Goal: Task Accomplishment & Management: Use online tool/utility

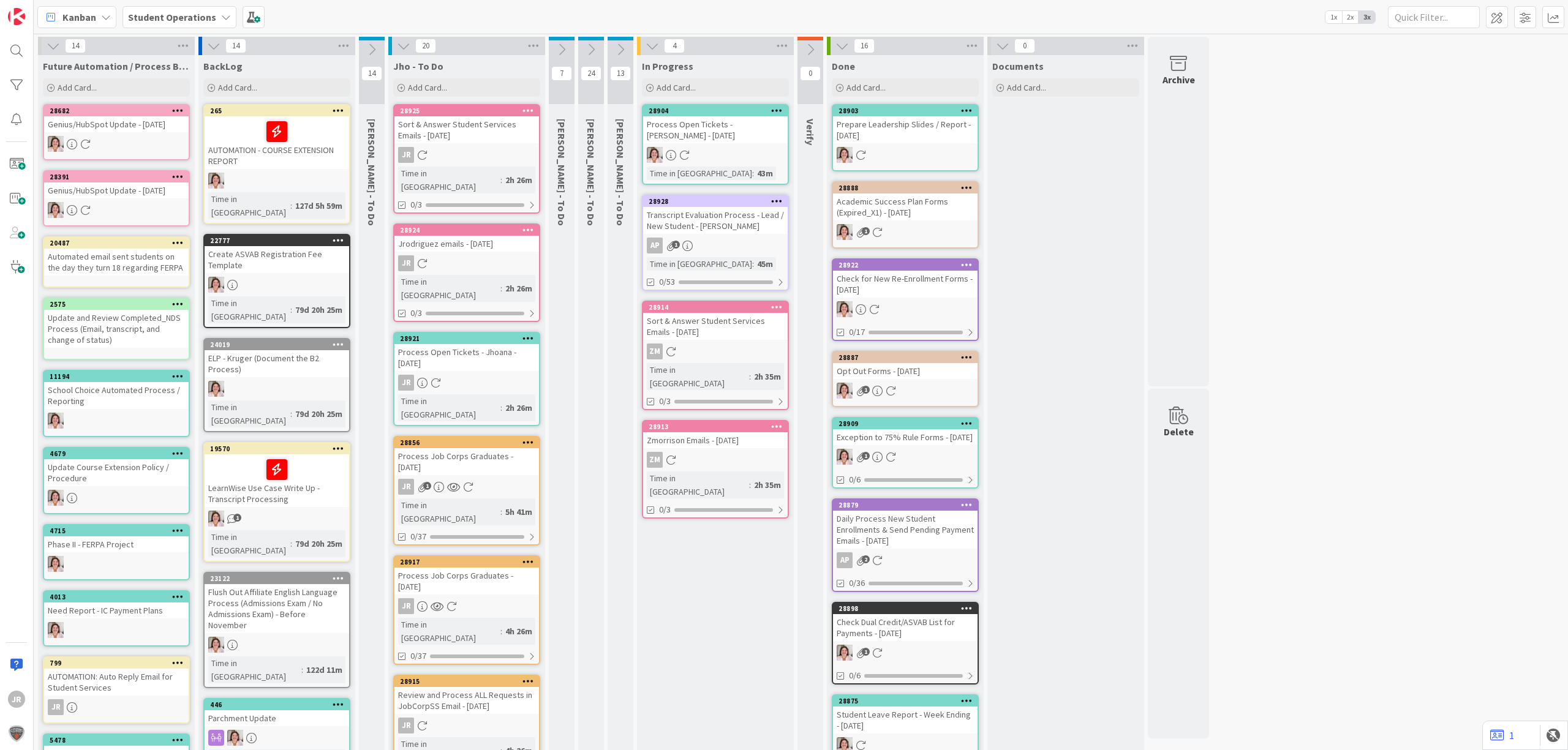
click at [565, 45] on icon at bounding box center [561, 50] width 14 height 14
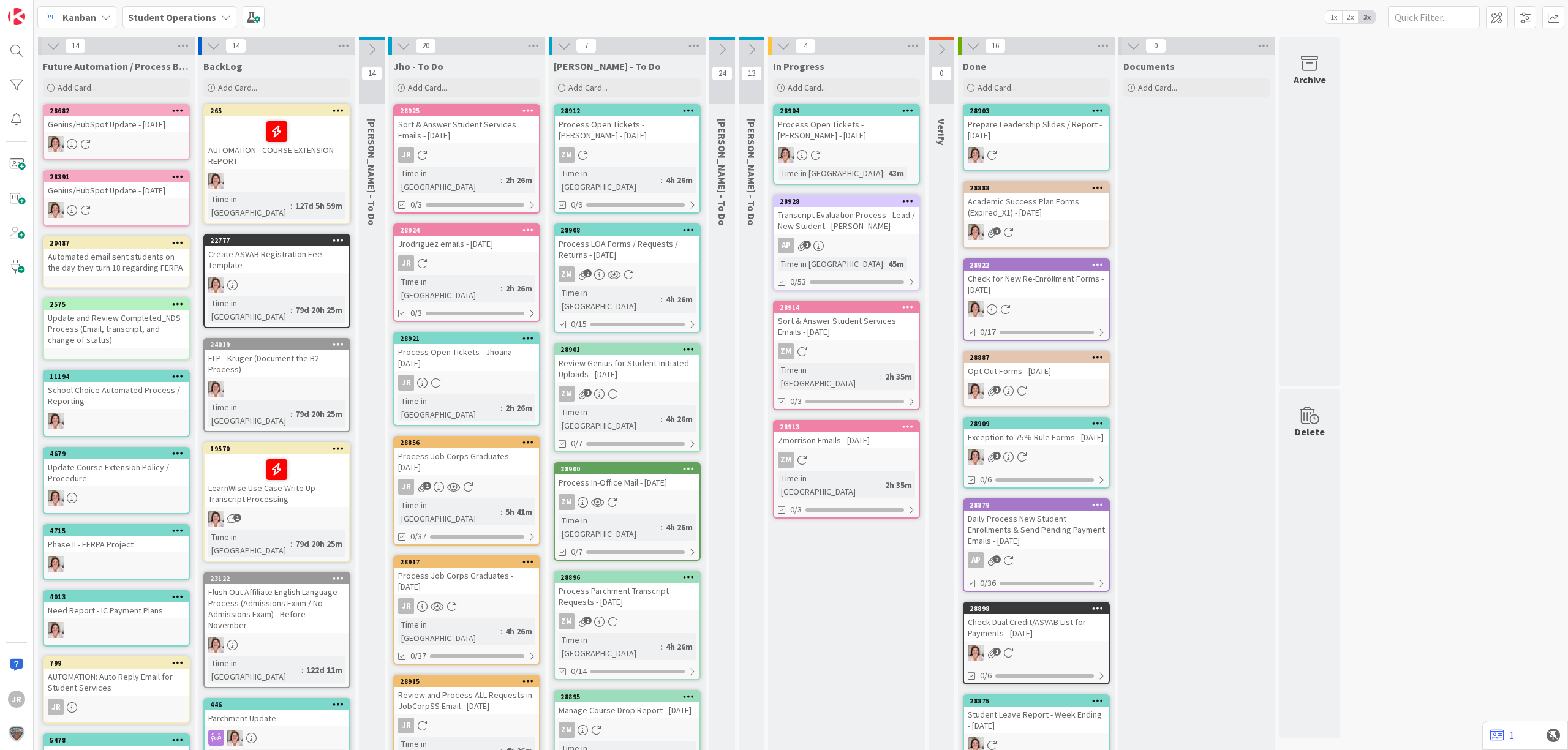
click at [482, 437] on div "28856" at bounding box center [466, 442] width 144 height 11
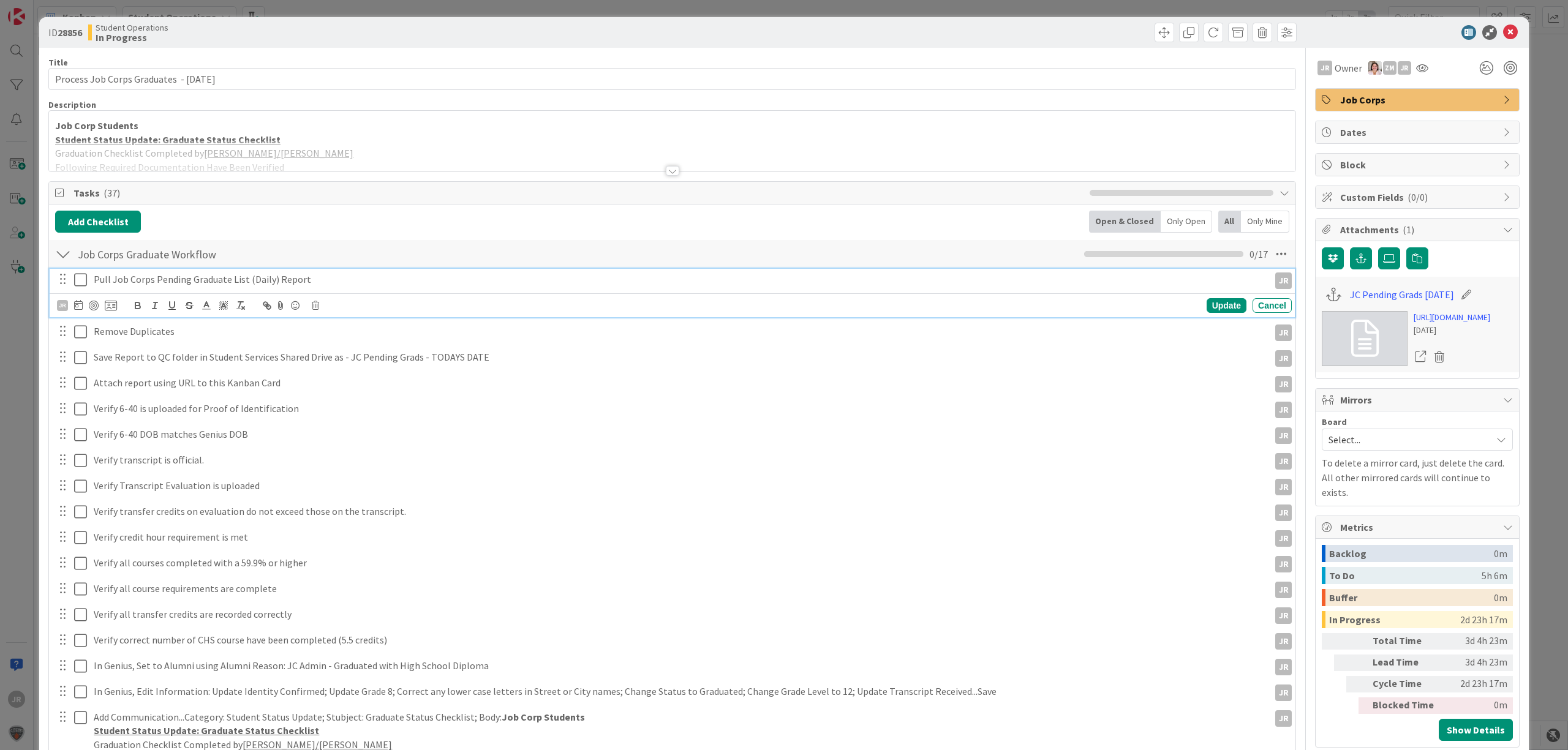
click at [80, 286] on icon at bounding box center [81, 280] width 13 height 15
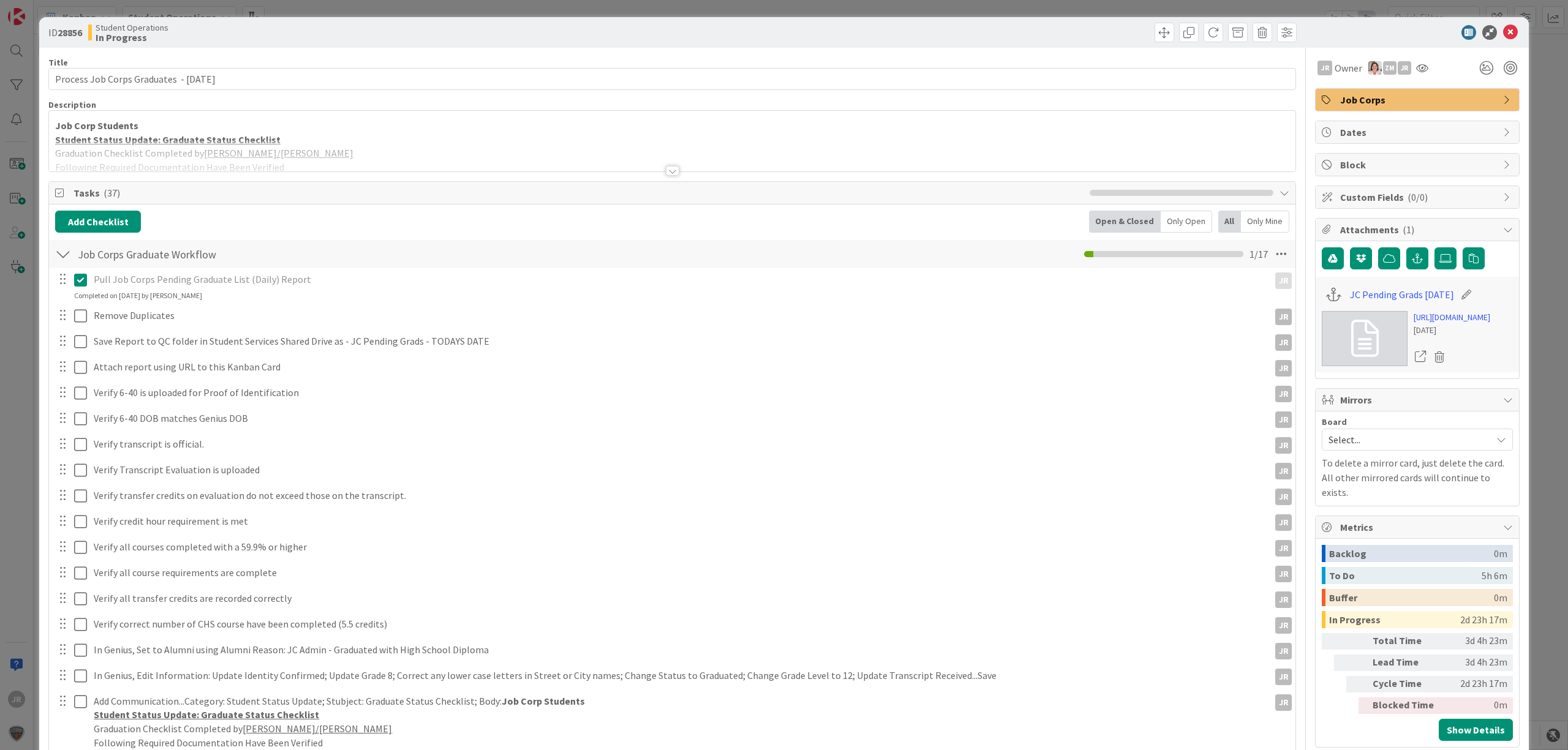
click at [80, 330] on div "Pull Job Corps Pending Graduate List (Daily) Report JR JR Update Cancel Complet…" at bounding box center [671, 609] width 1234 height 682
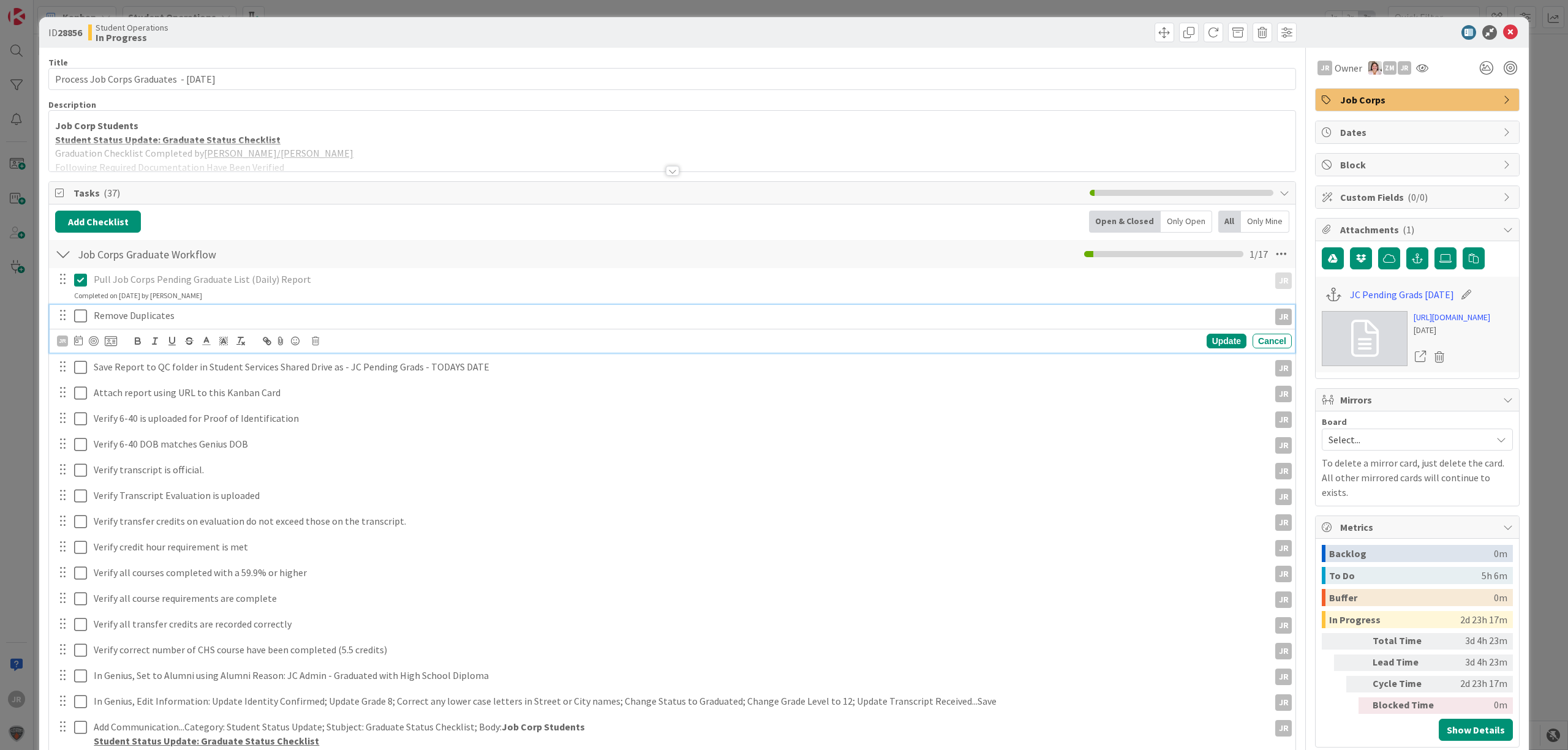
click at [80, 309] on icon at bounding box center [81, 316] width 13 height 15
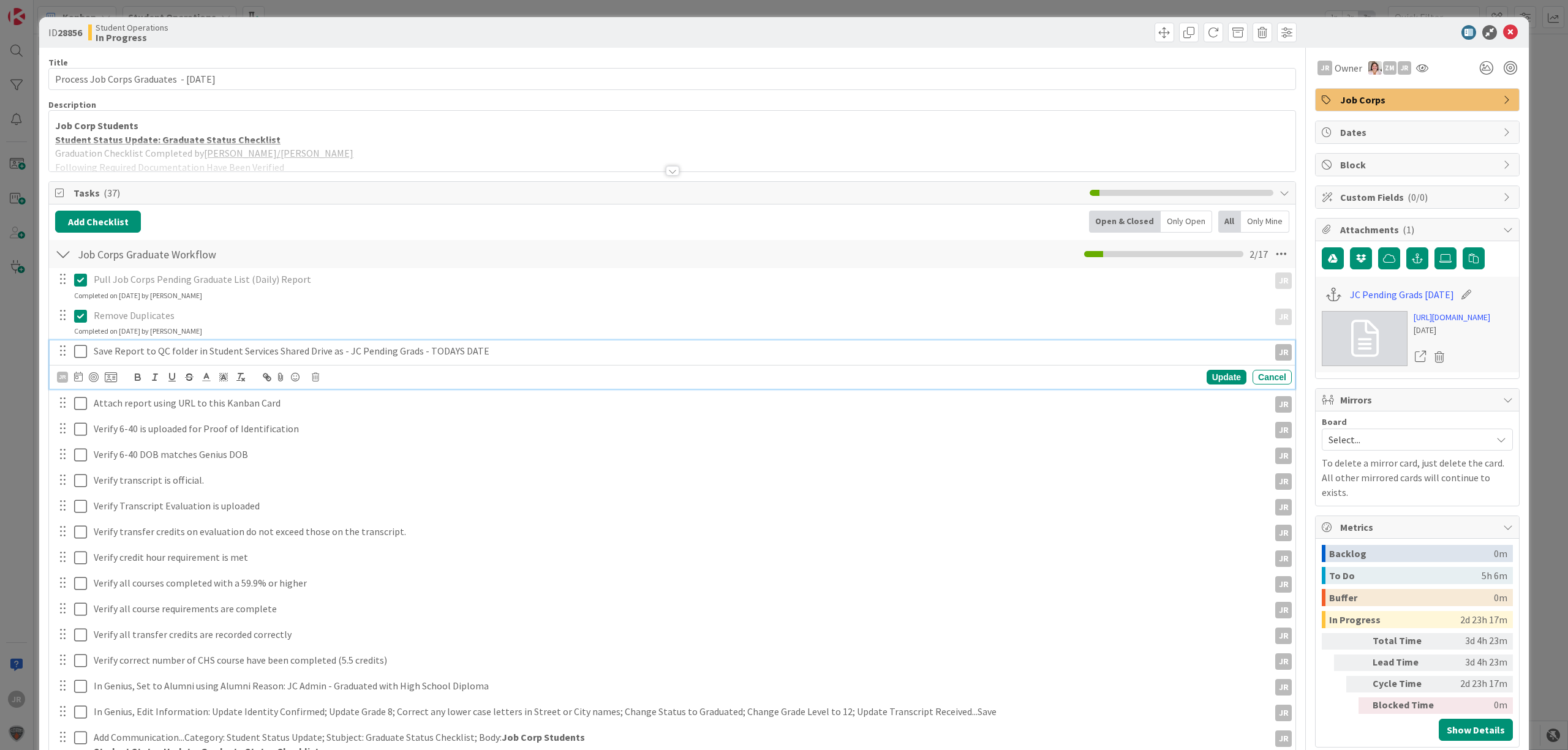
click at [80, 355] on icon at bounding box center [81, 352] width 13 height 15
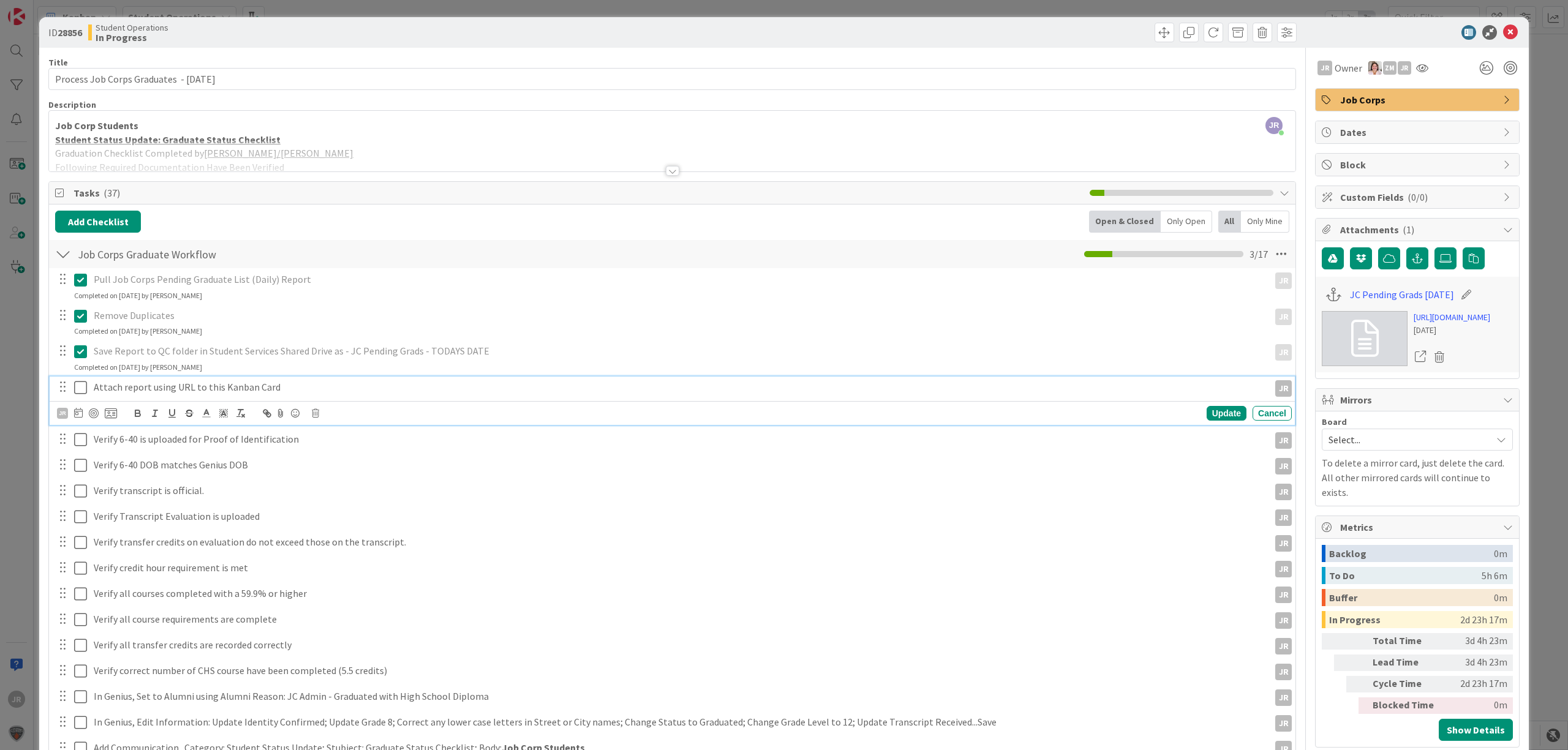
click at [85, 390] on icon at bounding box center [81, 387] width 13 height 15
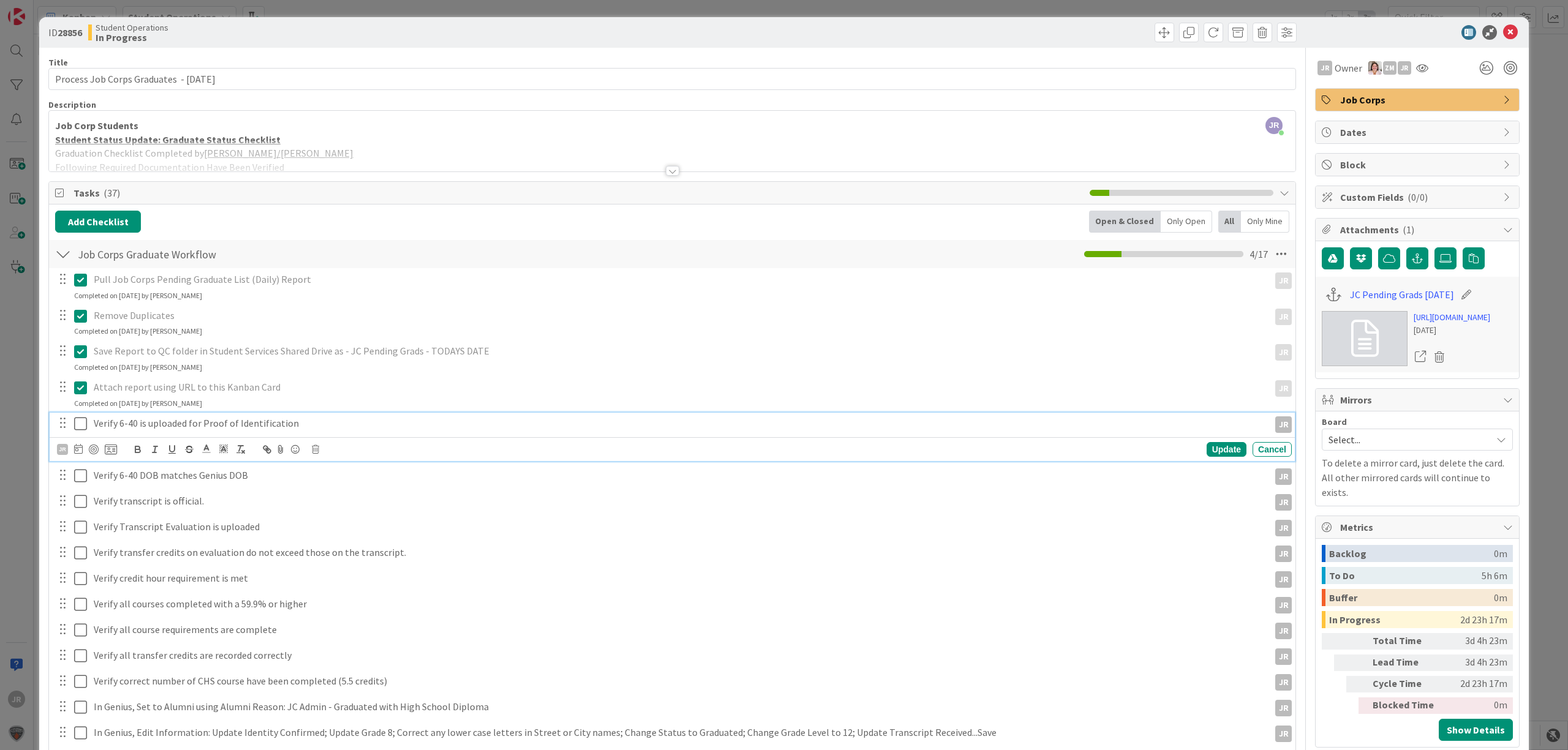
click at [81, 422] on icon at bounding box center [81, 423] width 13 height 15
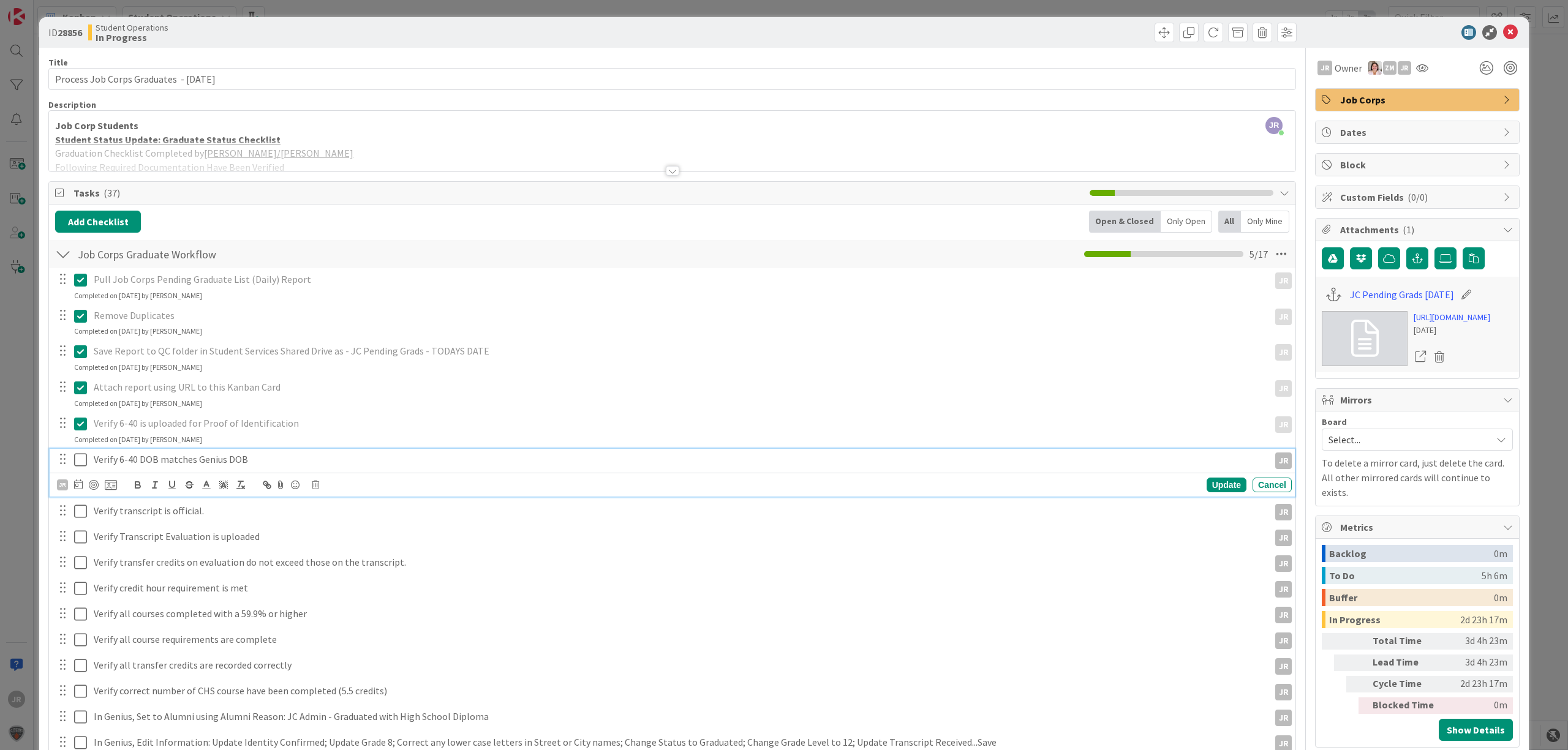
click at [81, 456] on icon at bounding box center [81, 460] width 13 height 15
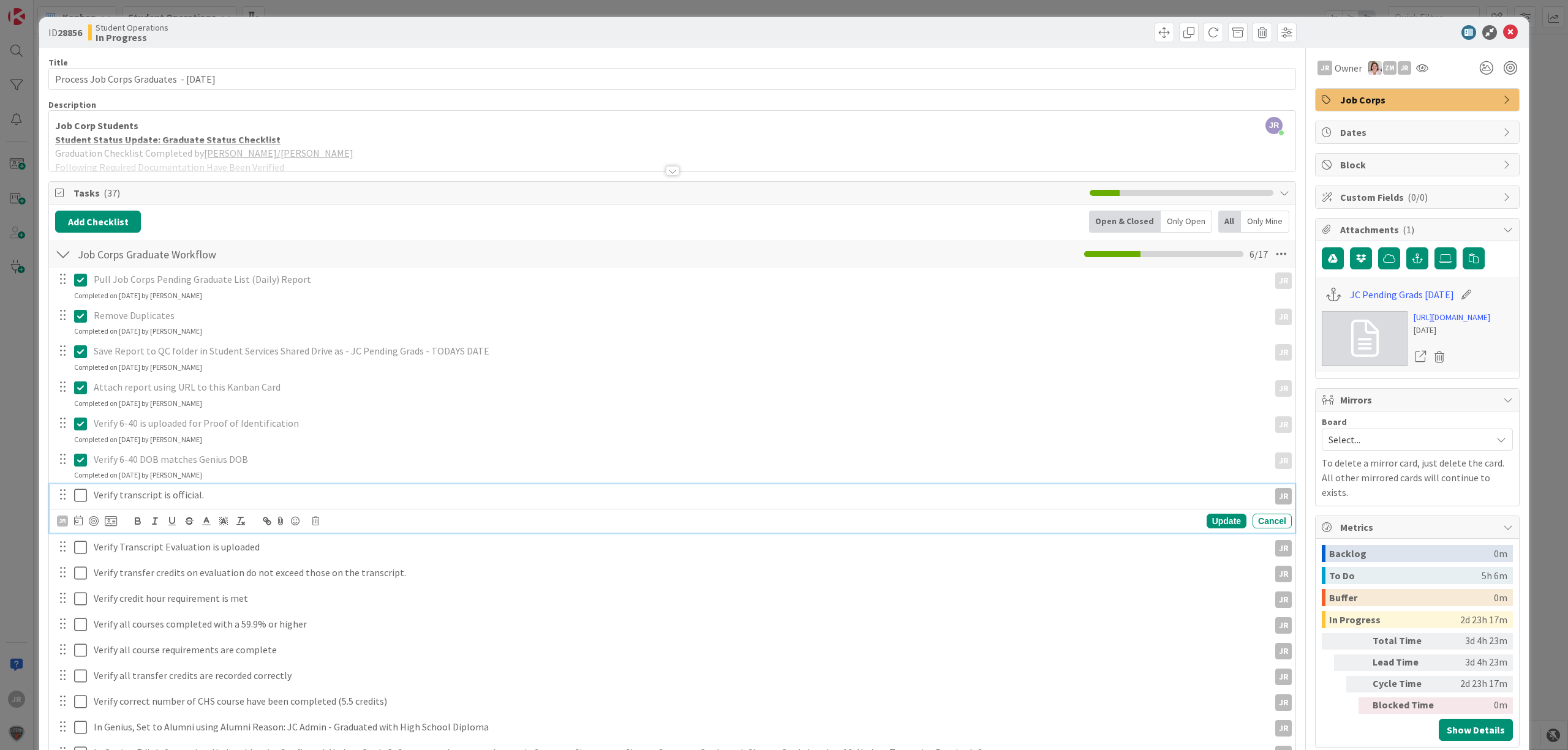
click at [80, 493] on icon at bounding box center [81, 495] width 13 height 15
click at [82, 537] on icon at bounding box center [81, 532] width 13 height 15
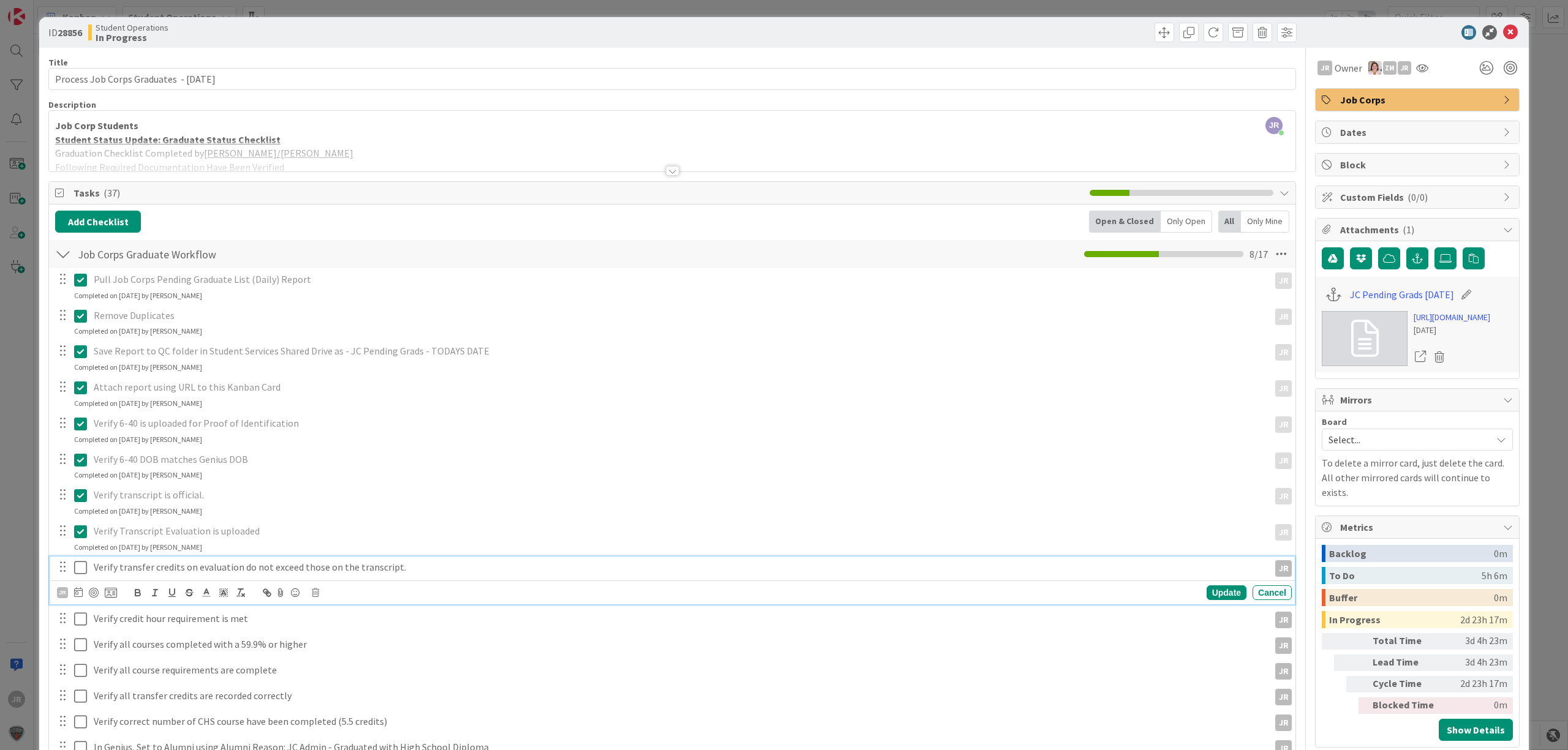
click at [85, 565] on icon at bounding box center [81, 567] width 13 height 15
click at [79, 620] on div "Pull Job Corps Pending Graduate List (Daily) Report JR JR Update Cancel Complet…" at bounding box center [671, 650] width 1234 height 764
click at [79, 612] on button at bounding box center [82, 602] width 15 height 19
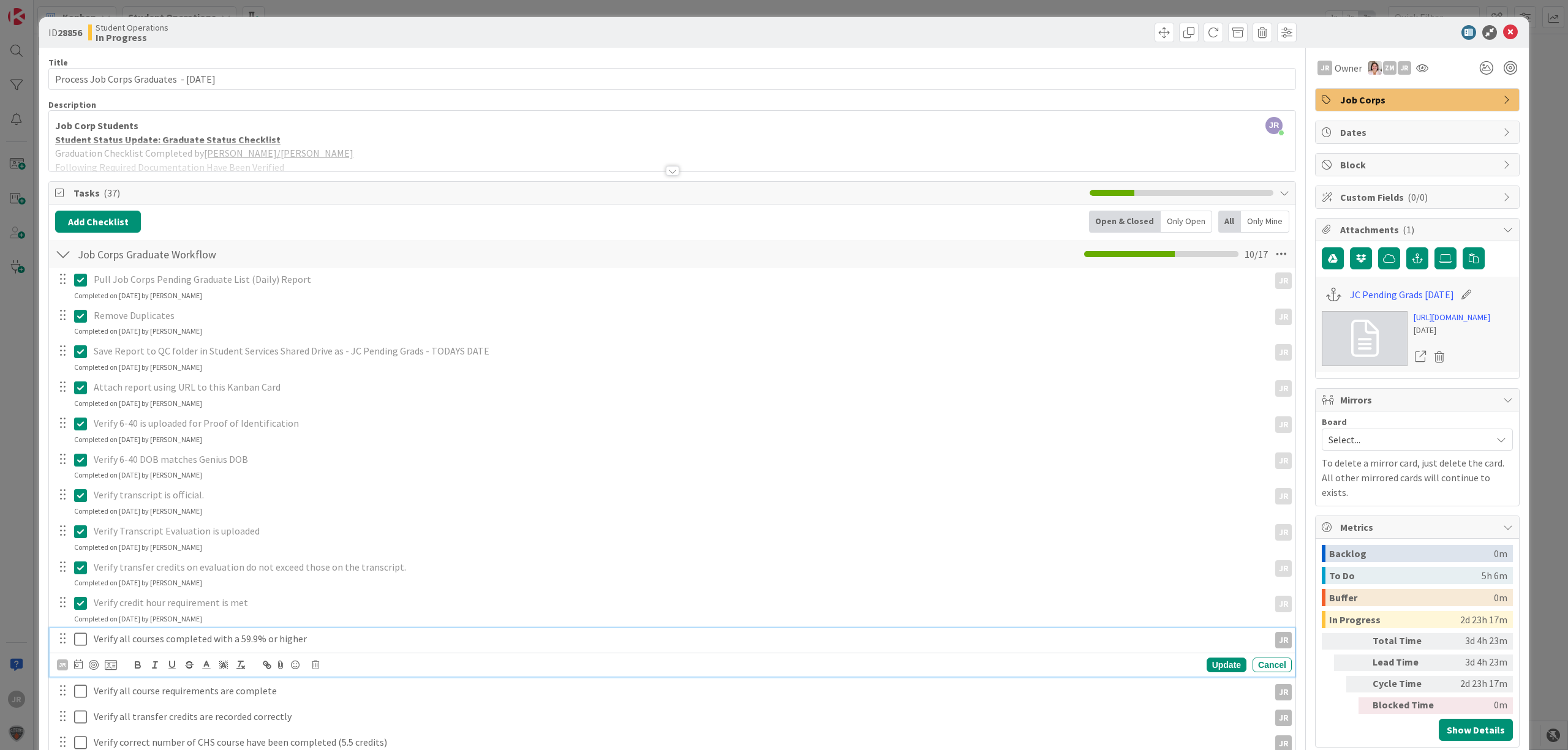
click at [80, 634] on icon at bounding box center [81, 639] width 13 height 15
click at [85, 650] on div "Completed on [DATE] by [PERSON_NAME]" at bounding box center [138, 655] width 128 height 11
click at [81, 674] on icon at bounding box center [81, 675] width 13 height 15
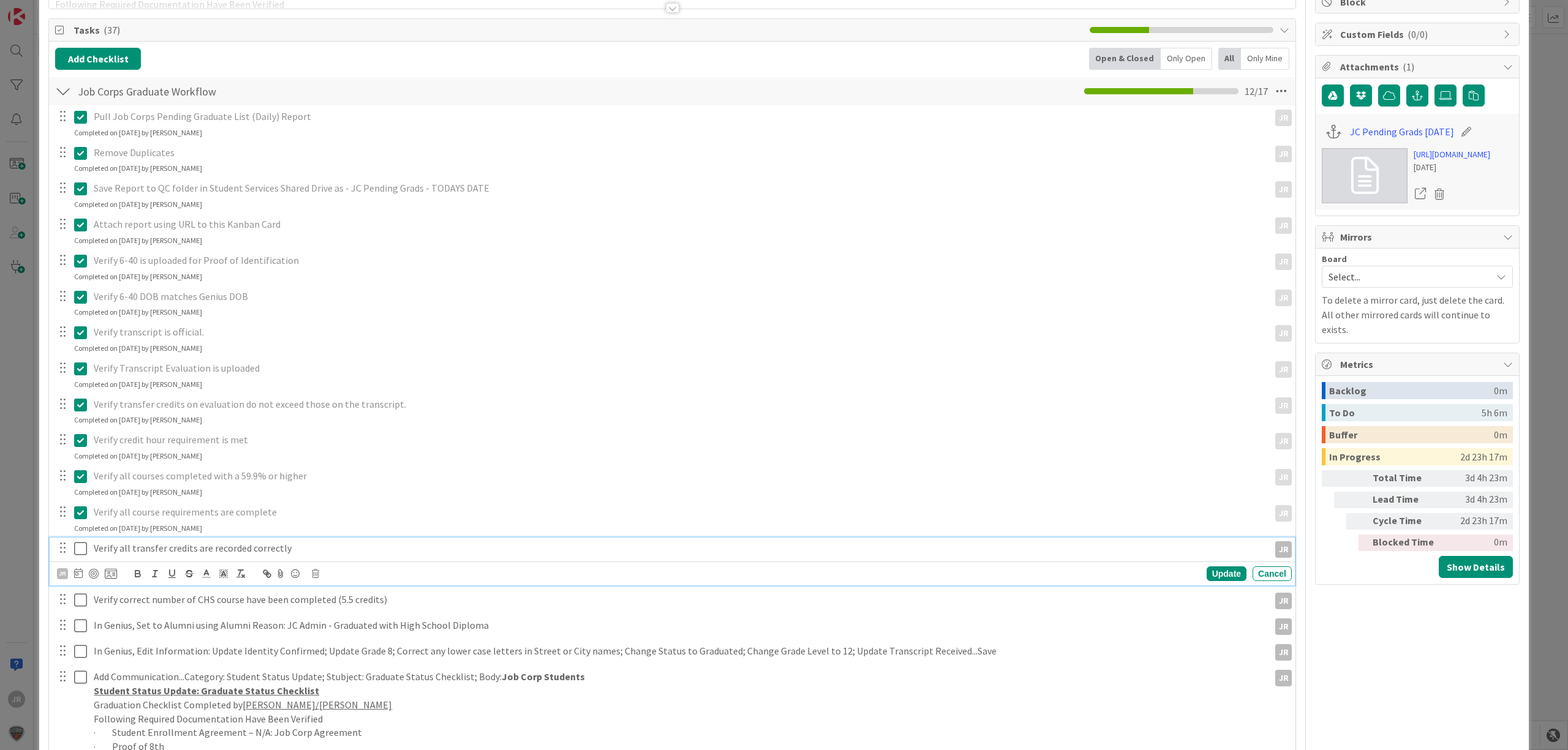
click at [81, 546] on icon at bounding box center [81, 548] width 13 height 15
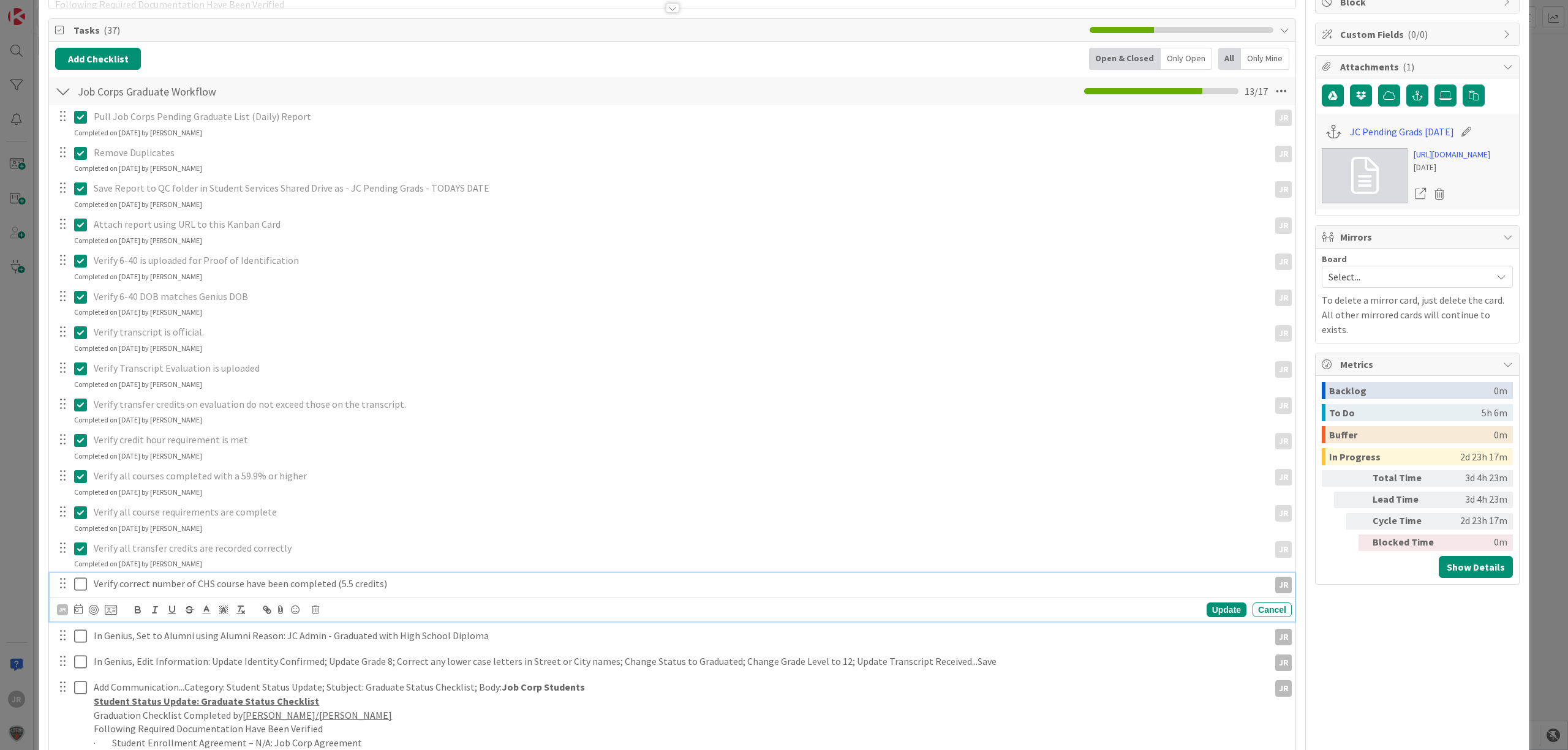
click at [82, 580] on icon at bounding box center [81, 584] width 13 height 15
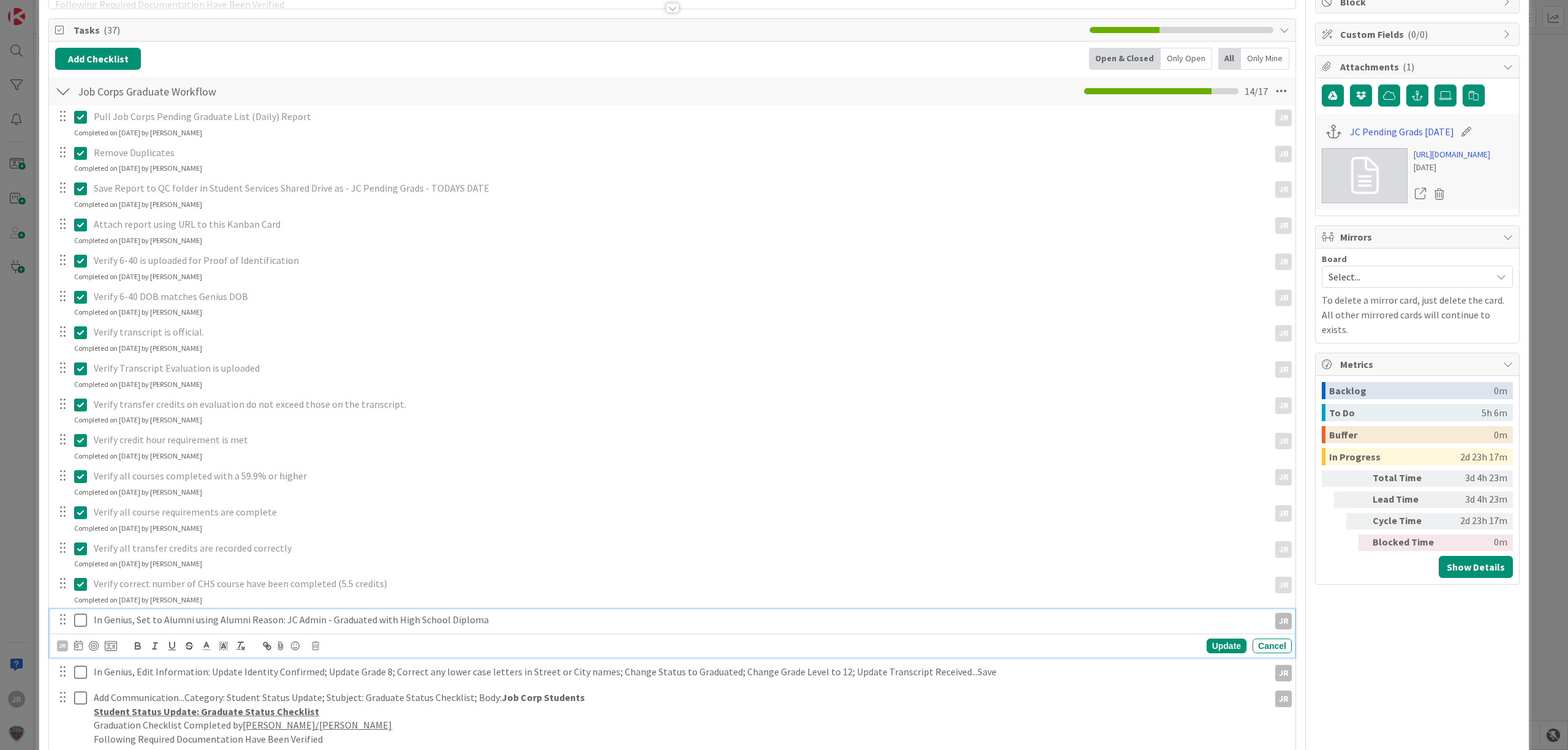
click at [81, 620] on icon at bounding box center [81, 620] width 13 height 15
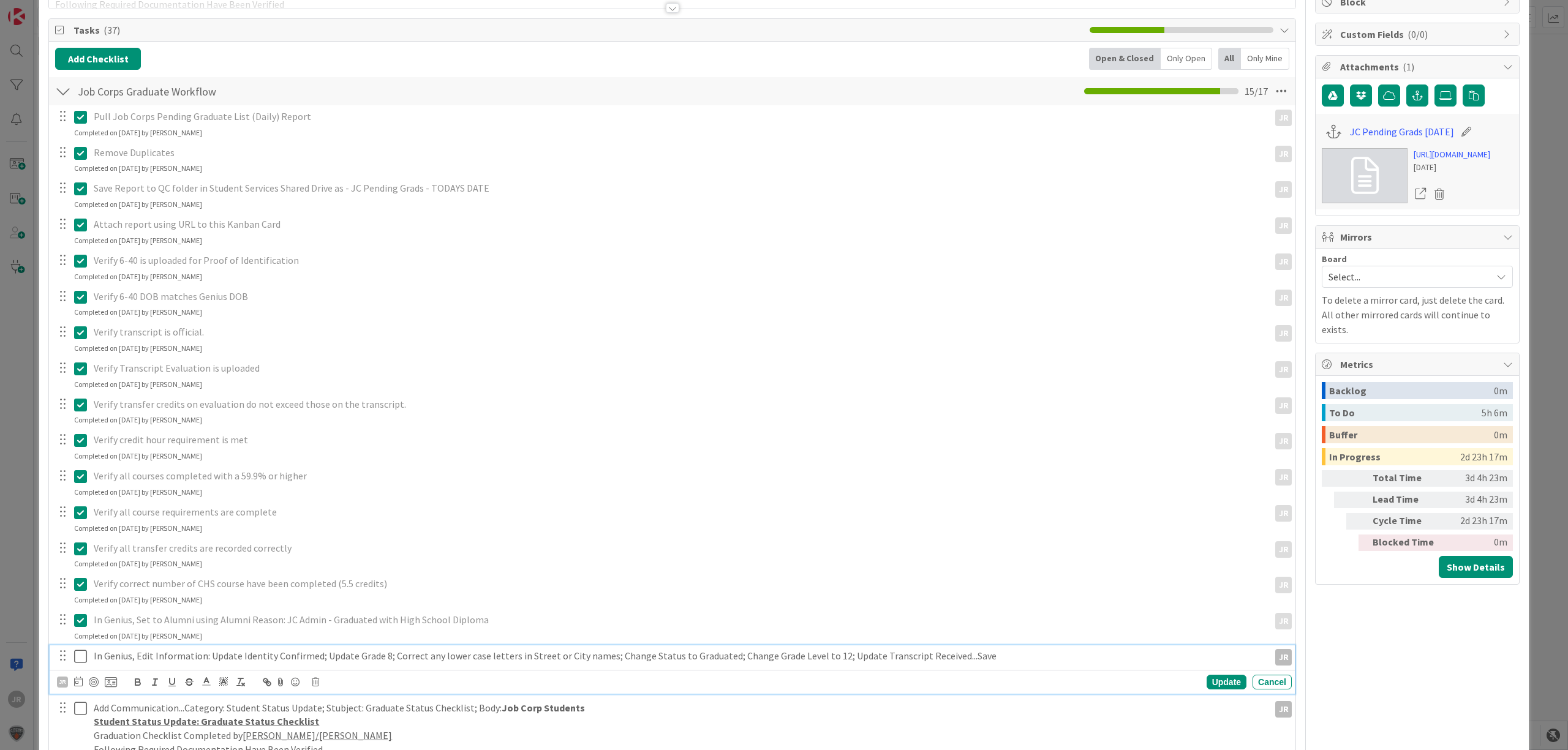
click at [77, 659] on icon at bounding box center [81, 656] width 13 height 15
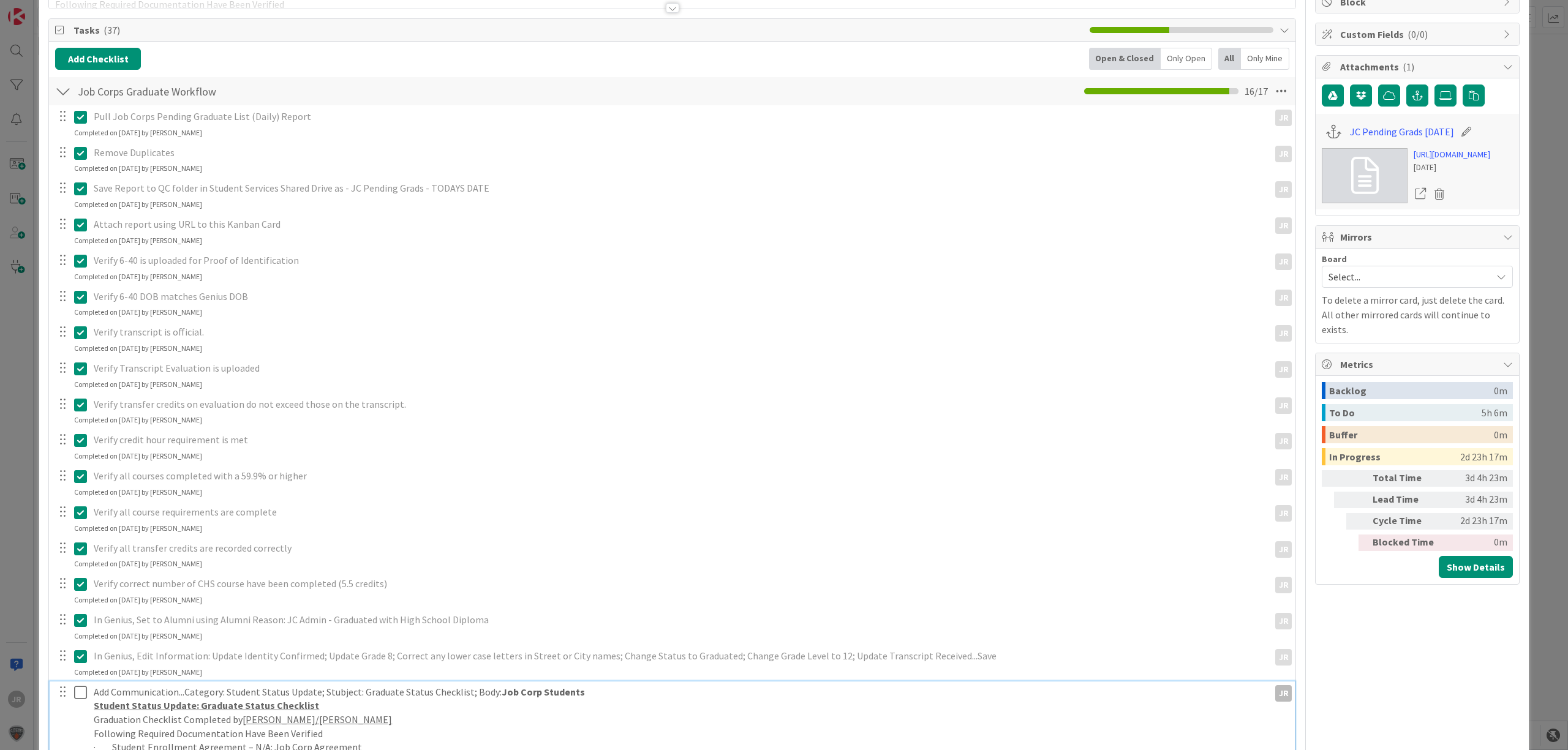
click at [76, 696] on icon at bounding box center [81, 692] width 13 height 15
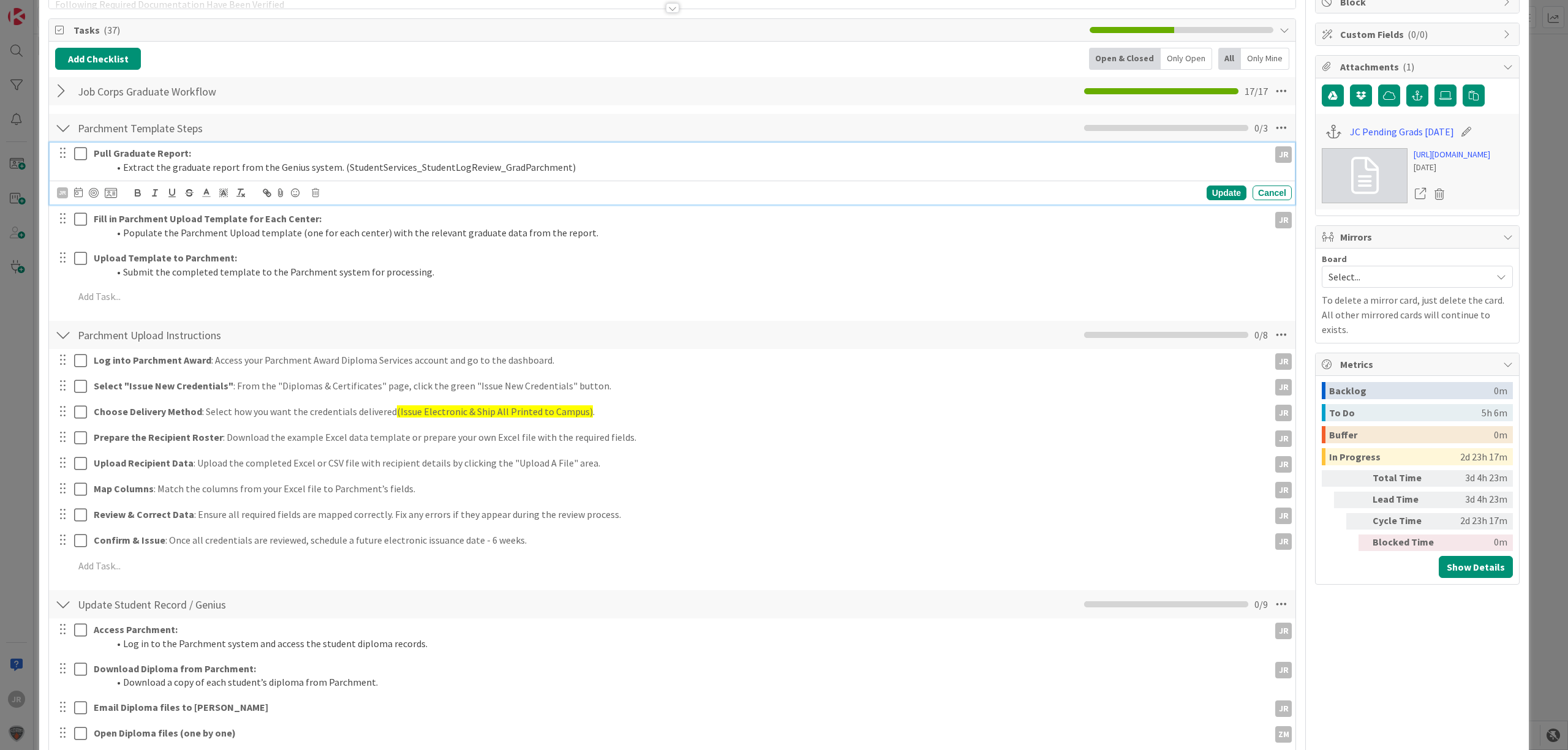
click at [81, 152] on icon at bounding box center [81, 153] width 13 height 15
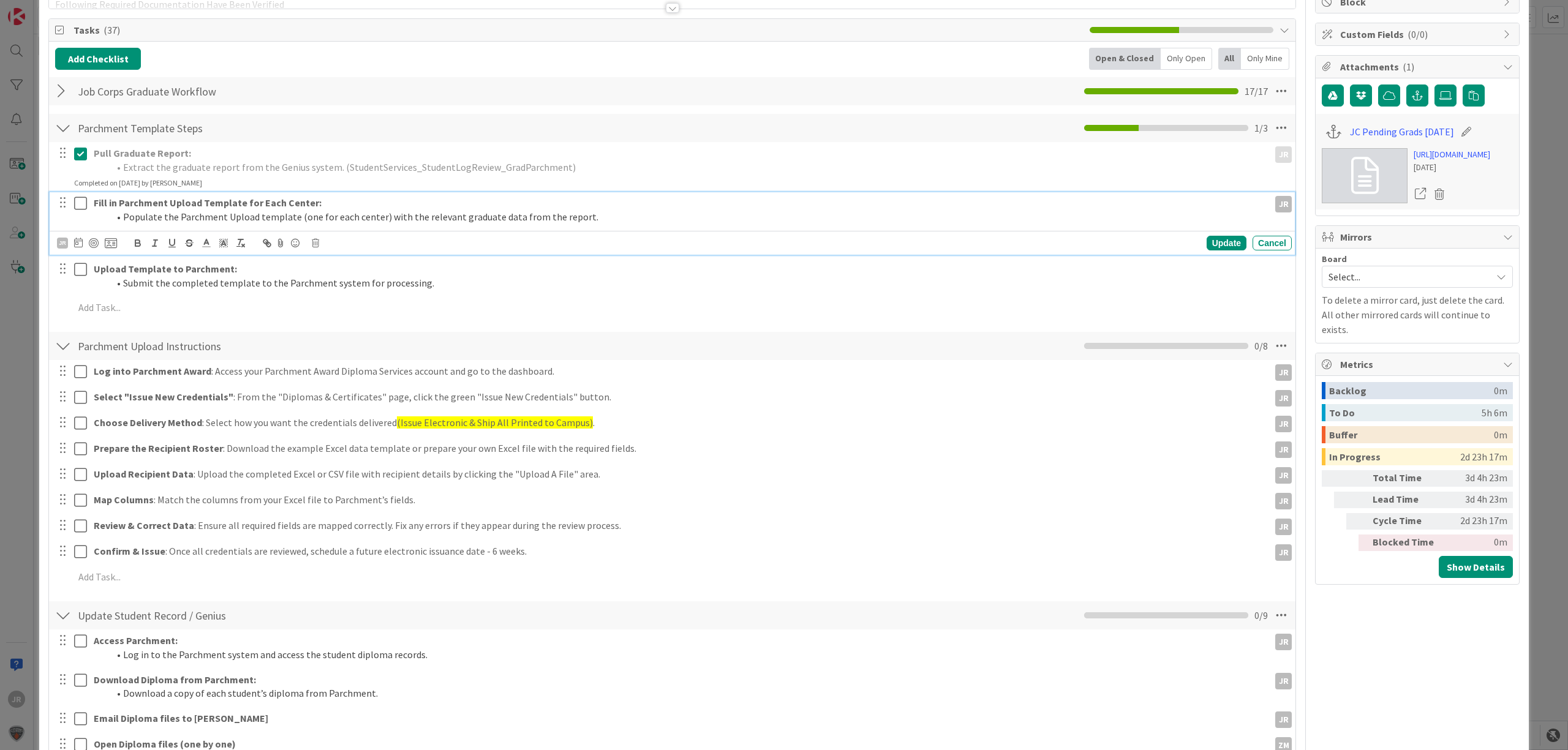
click at [79, 201] on icon at bounding box center [81, 203] width 13 height 15
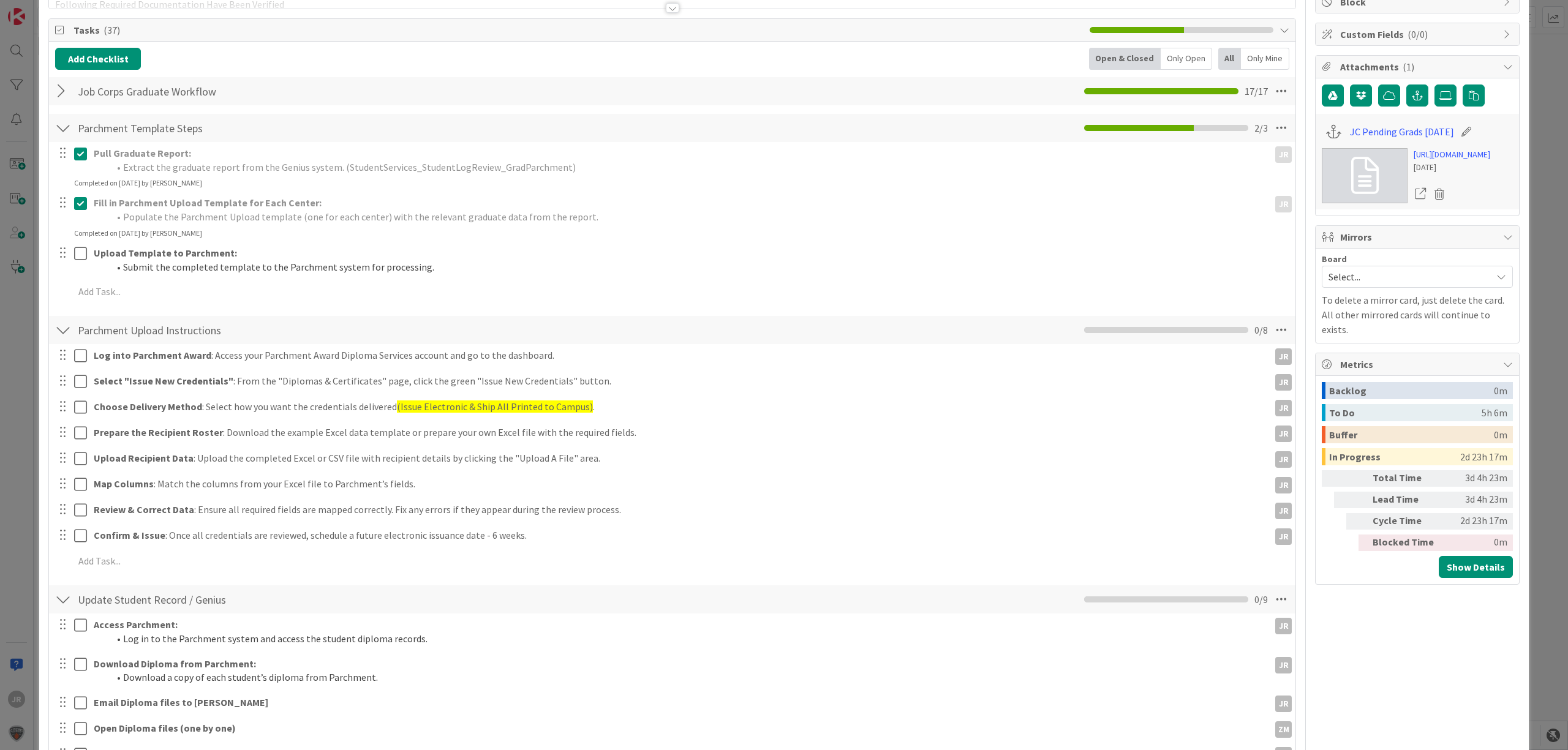
click at [81, 238] on div "Completed on [DATE] by [PERSON_NAME]" at bounding box center [138, 233] width 128 height 11
click at [81, 265] on div at bounding box center [71, 260] width 34 height 35
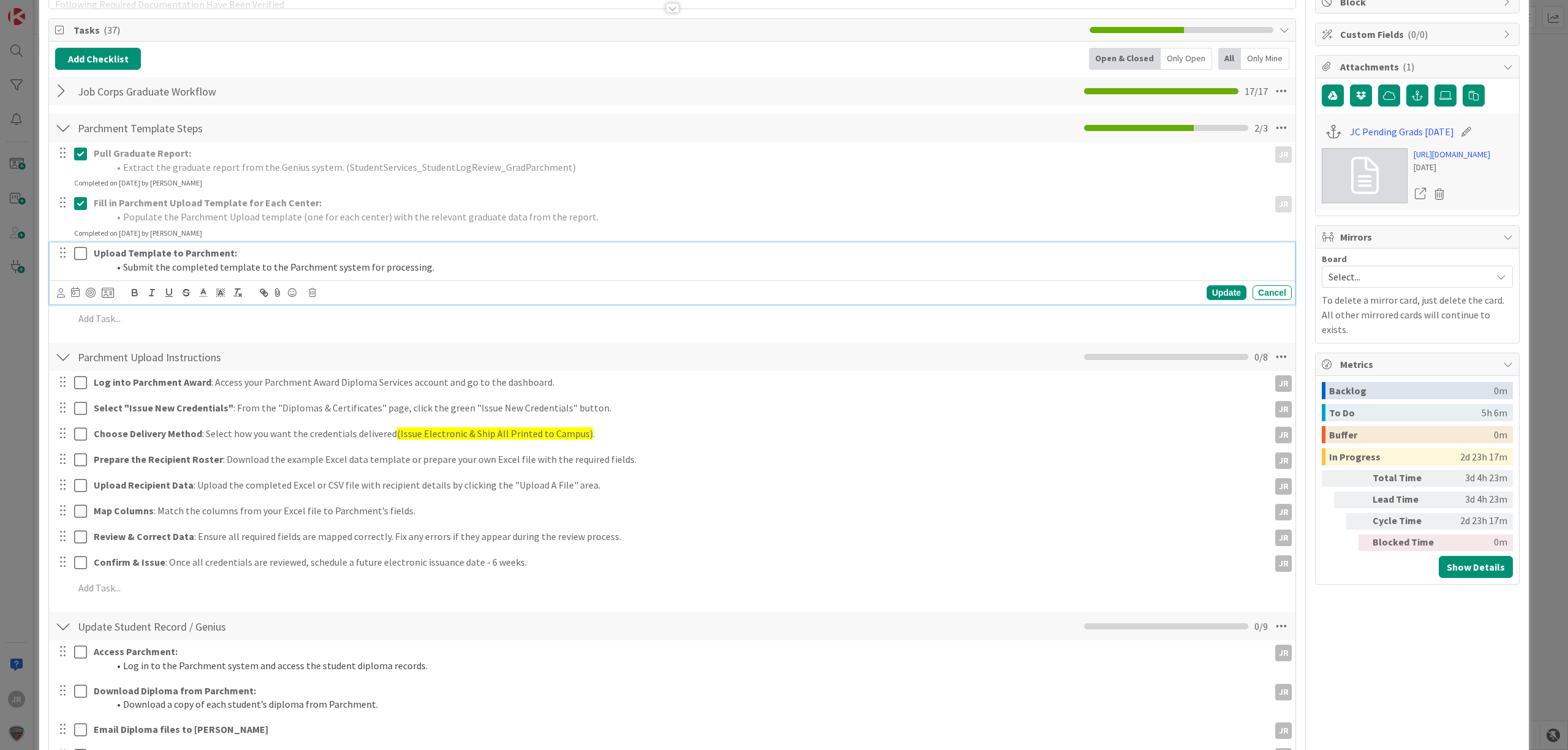
click at [81, 258] on icon at bounding box center [81, 253] width 13 height 15
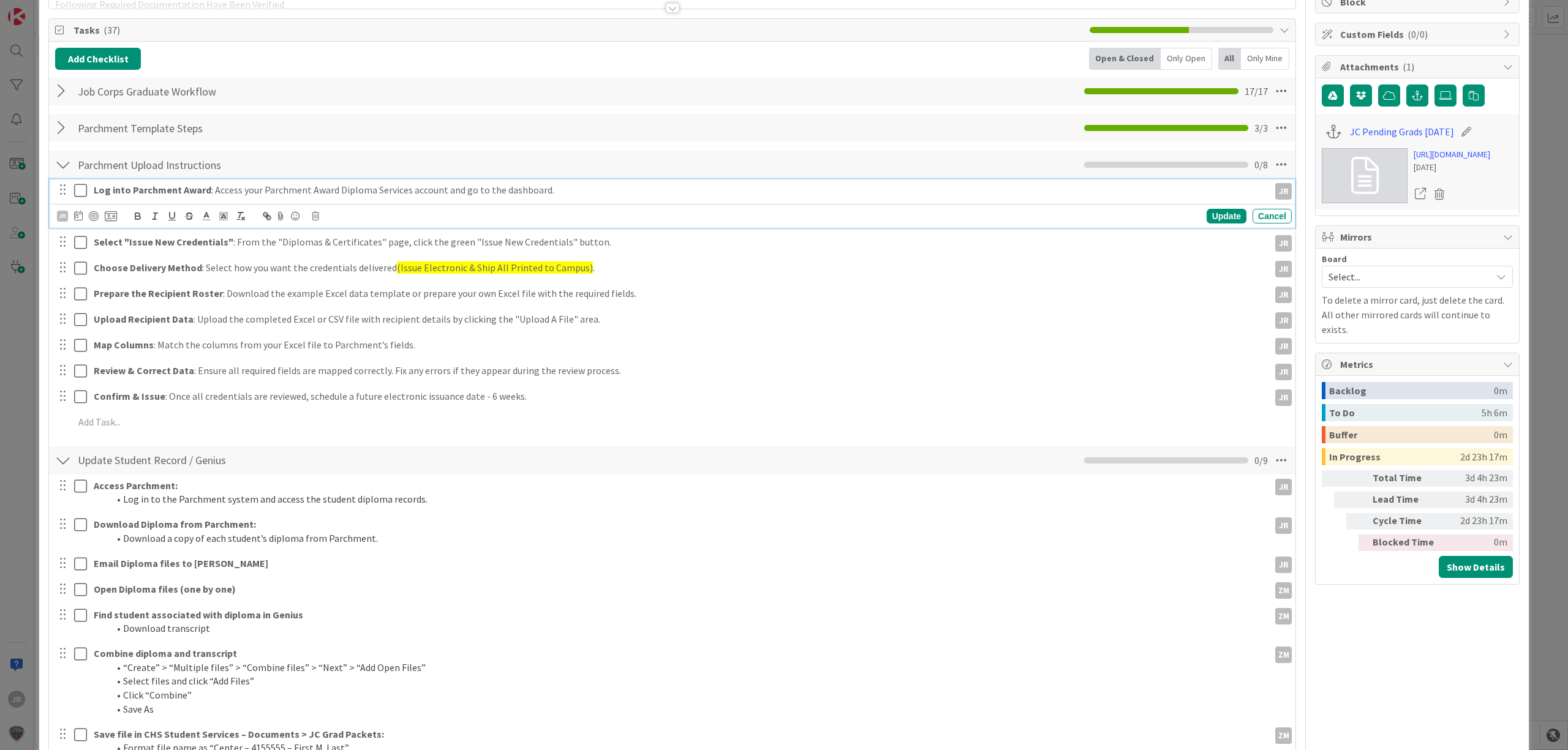
click at [78, 192] on icon at bounding box center [81, 190] width 13 height 15
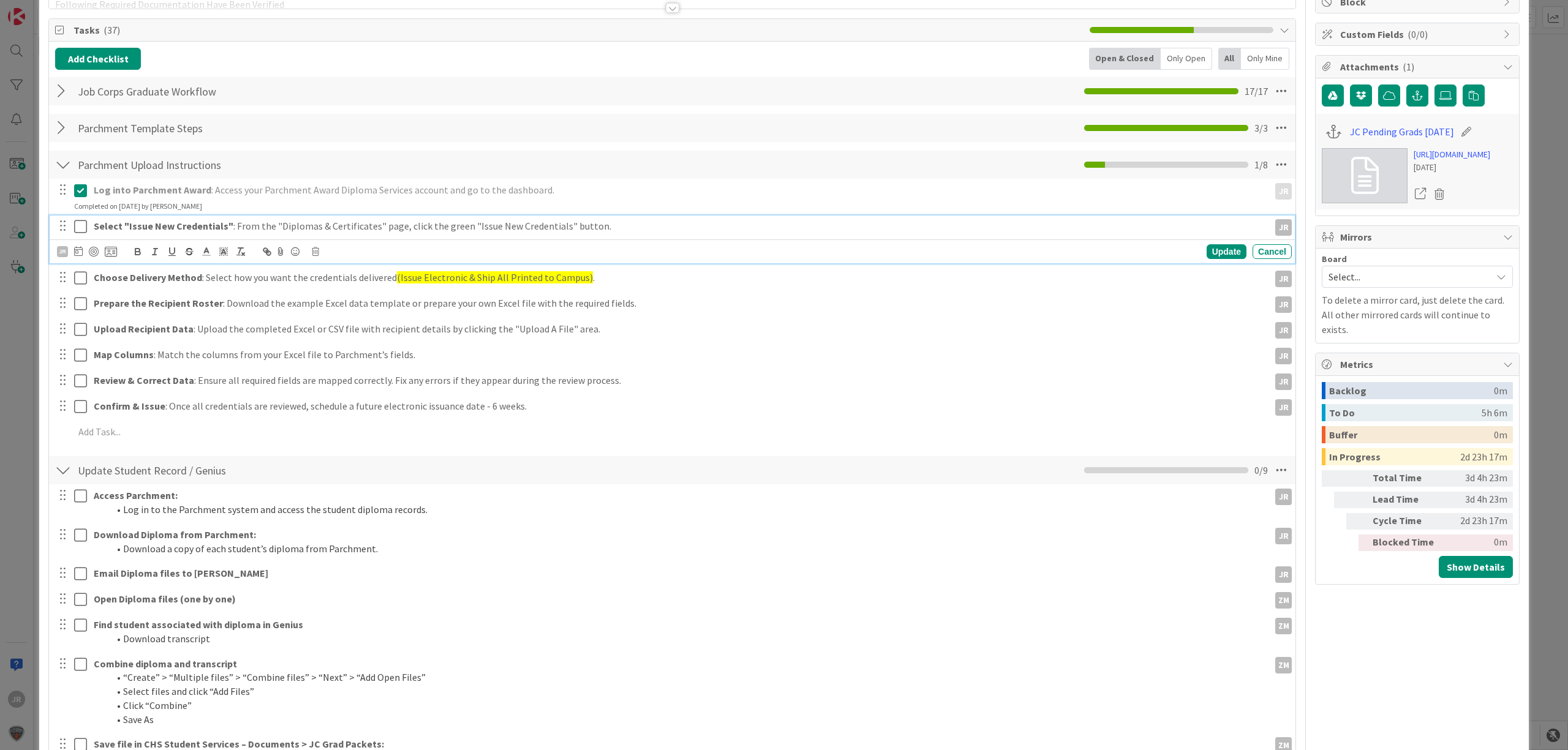
click at [78, 227] on icon at bounding box center [81, 227] width 13 height 15
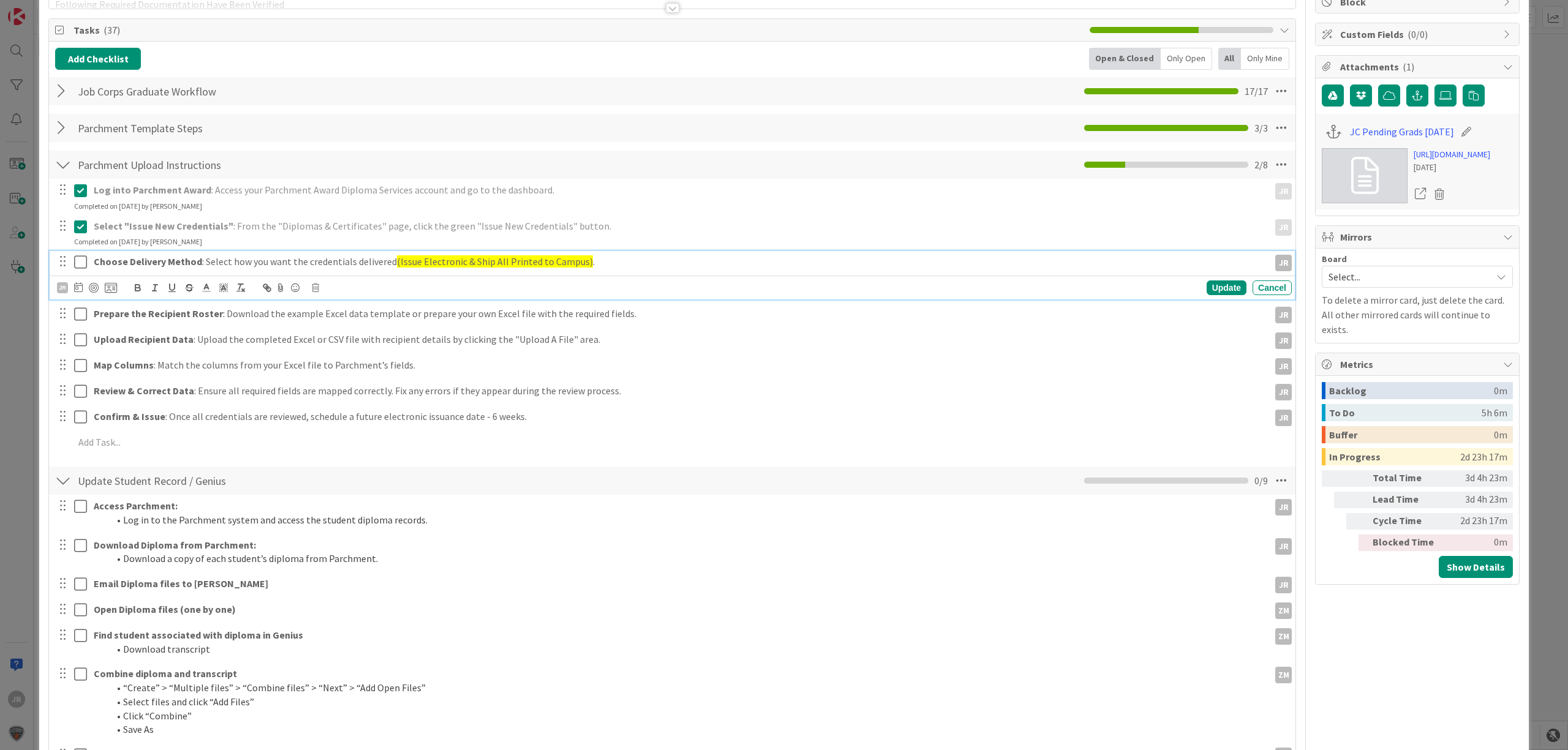
click at [82, 258] on icon at bounding box center [81, 262] width 13 height 15
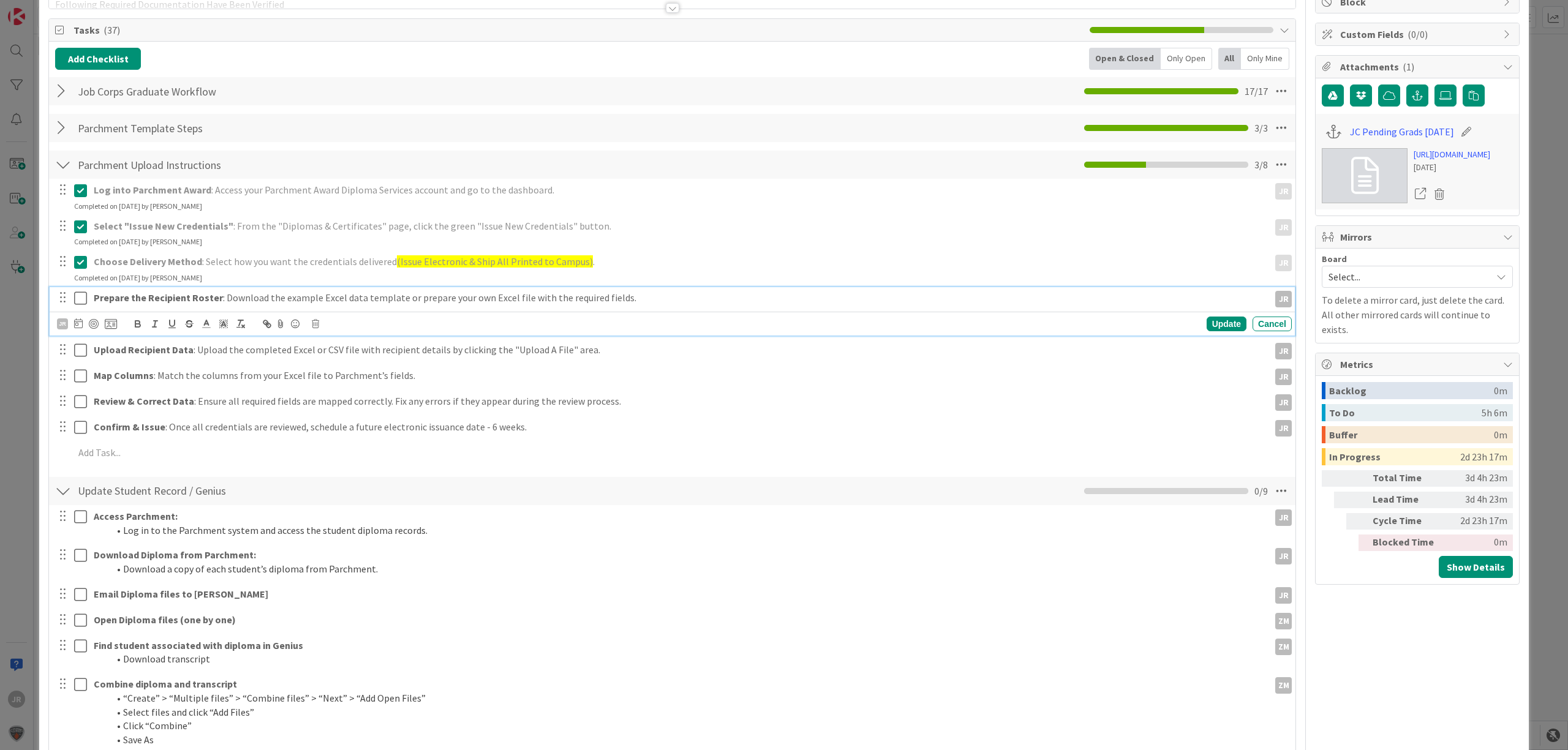
click at [84, 295] on icon at bounding box center [81, 298] width 13 height 15
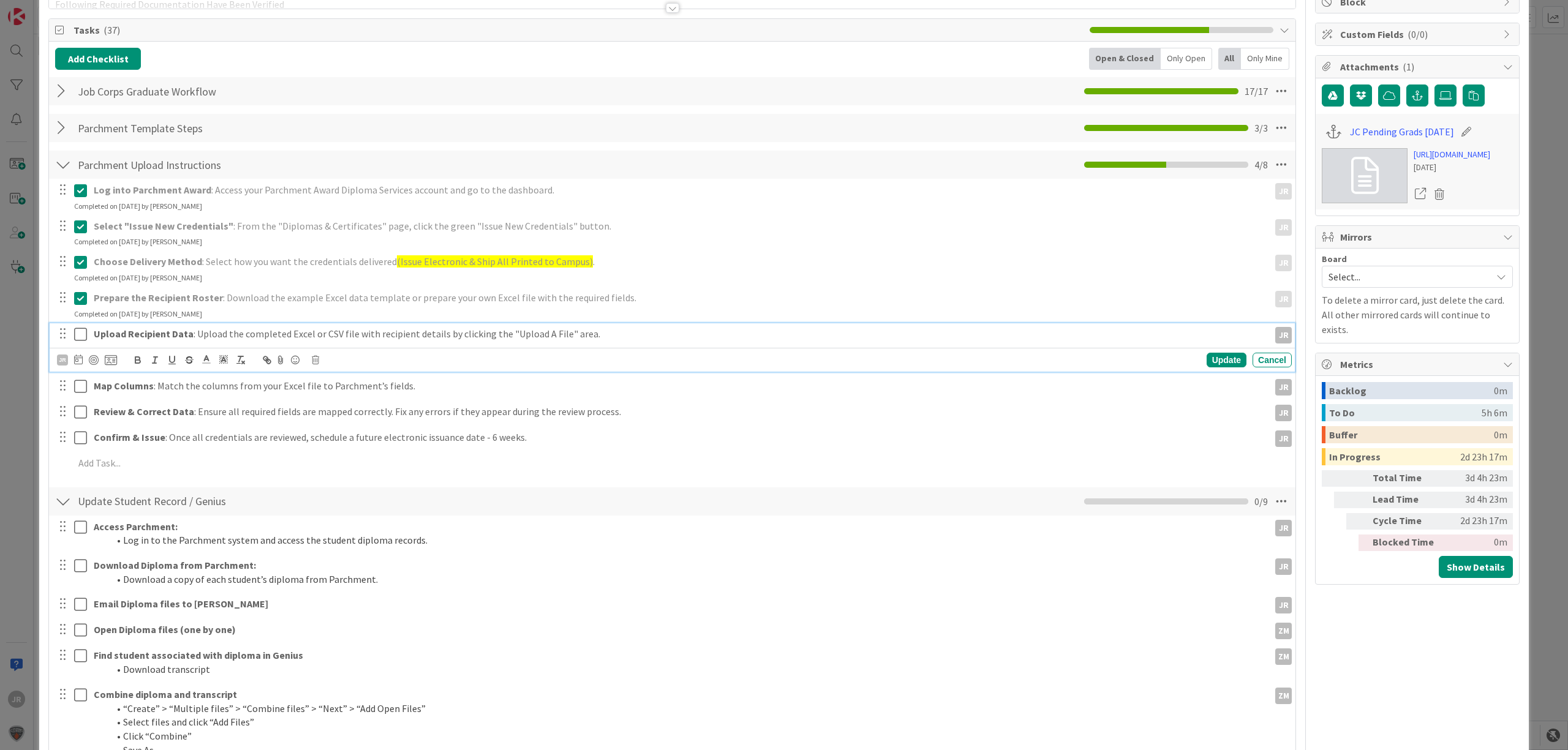
click at [84, 330] on icon at bounding box center [81, 334] width 13 height 15
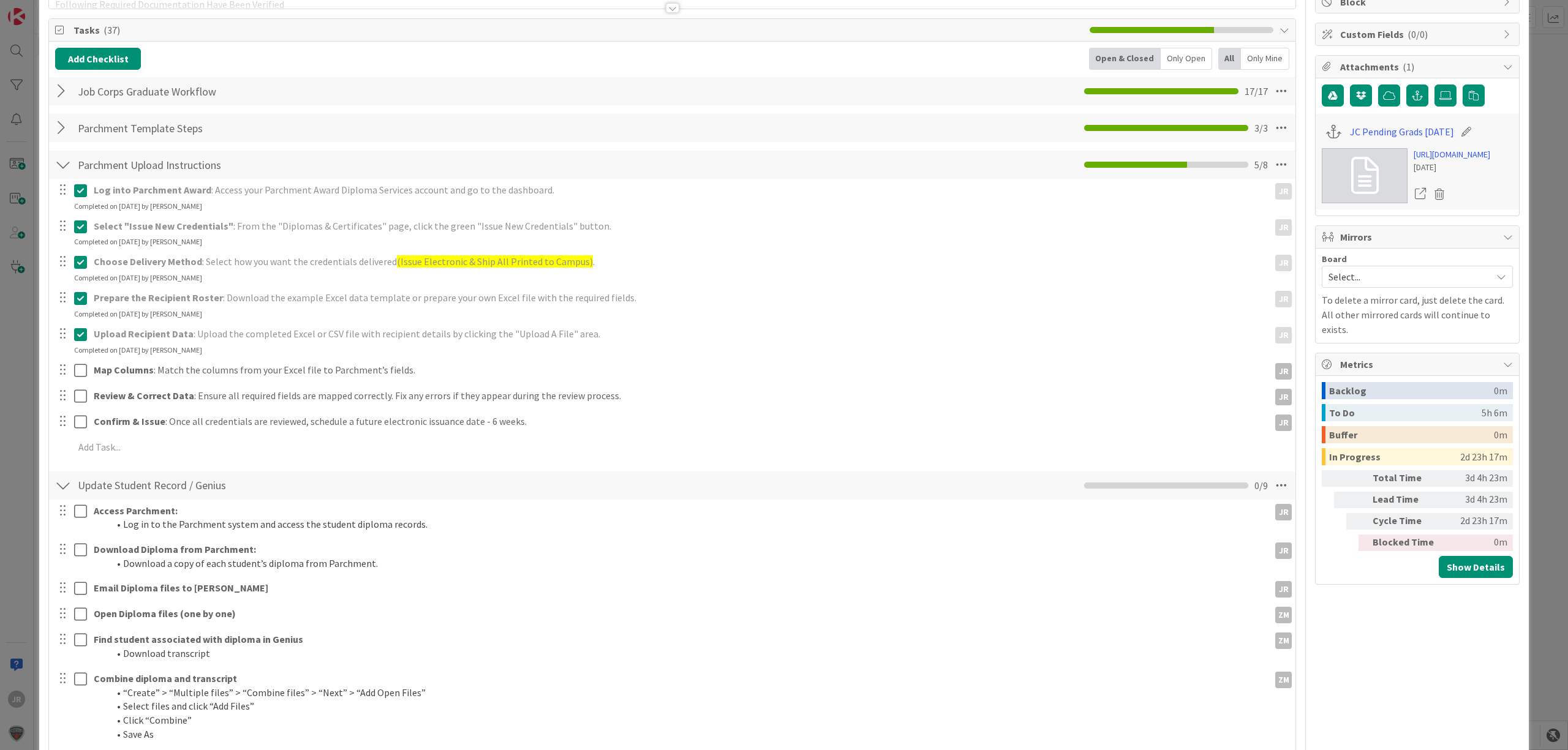
click at [84, 357] on div "Log into Parchment Award : Access your Parchment Award Diploma Services account…" at bounding box center [671, 320] width 1234 height 284
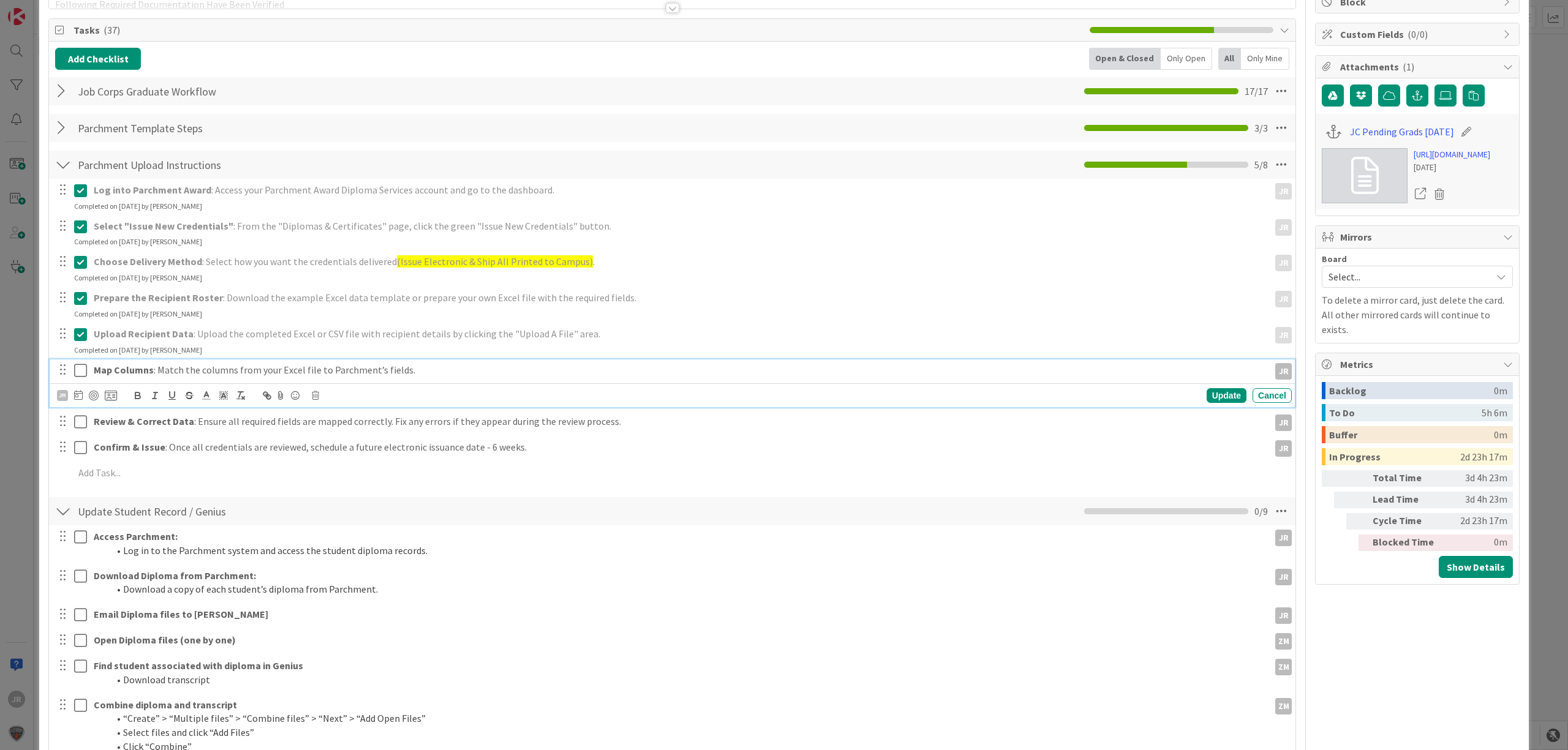
click at [82, 370] on icon at bounding box center [81, 370] width 13 height 15
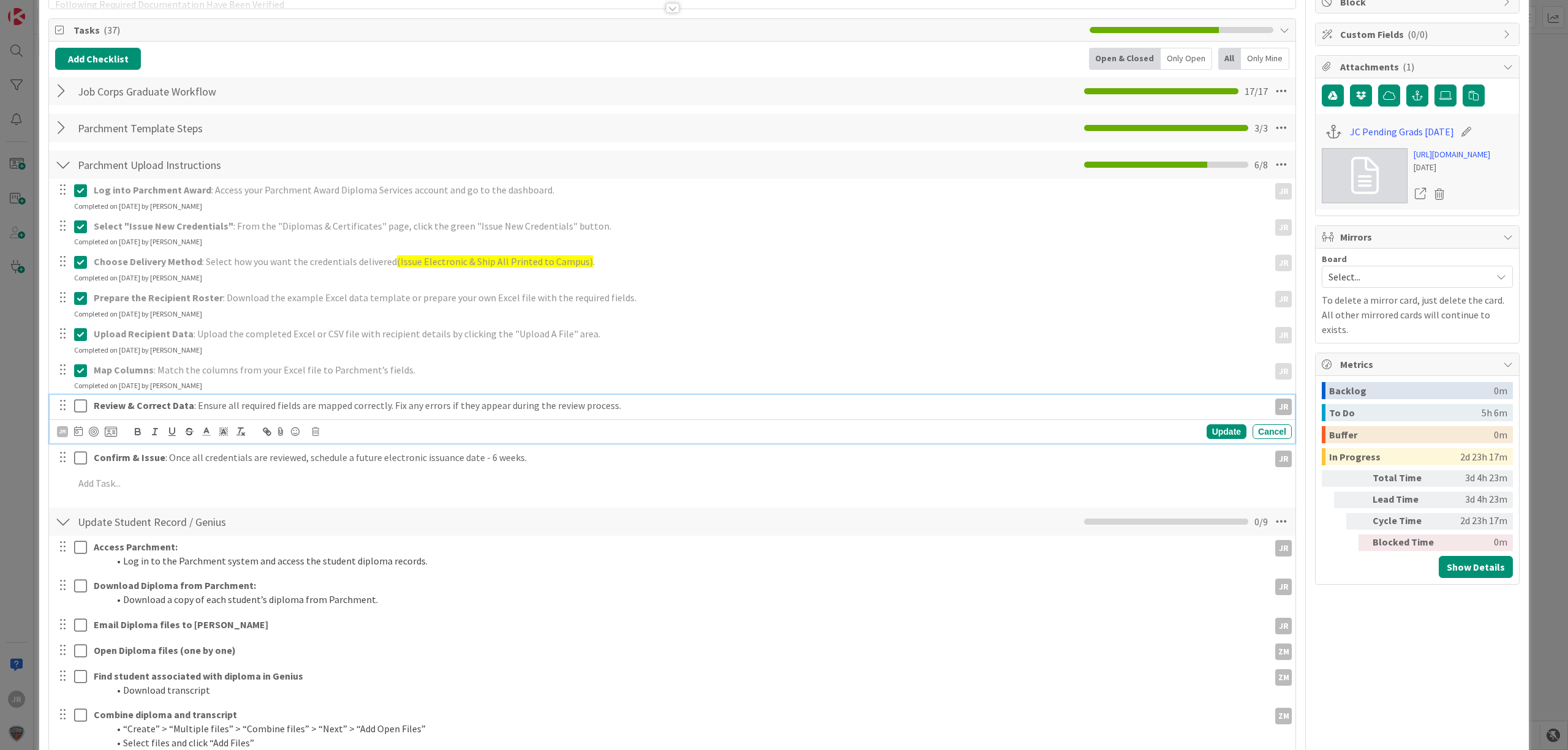
click at [82, 409] on icon at bounding box center [81, 406] width 13 height 15
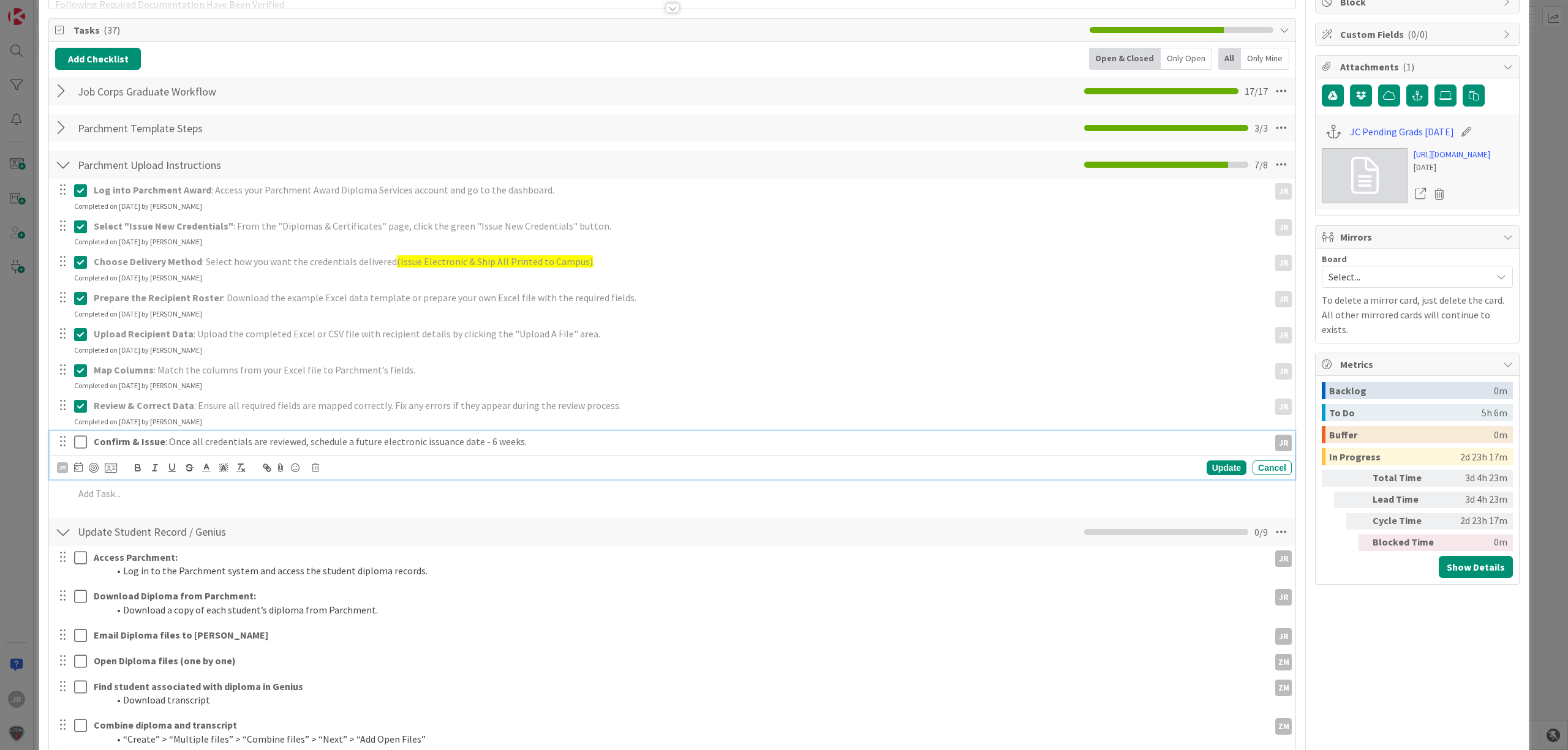
click at [82, 441] on icon at bounding box center [81, 442] width 13 height 15
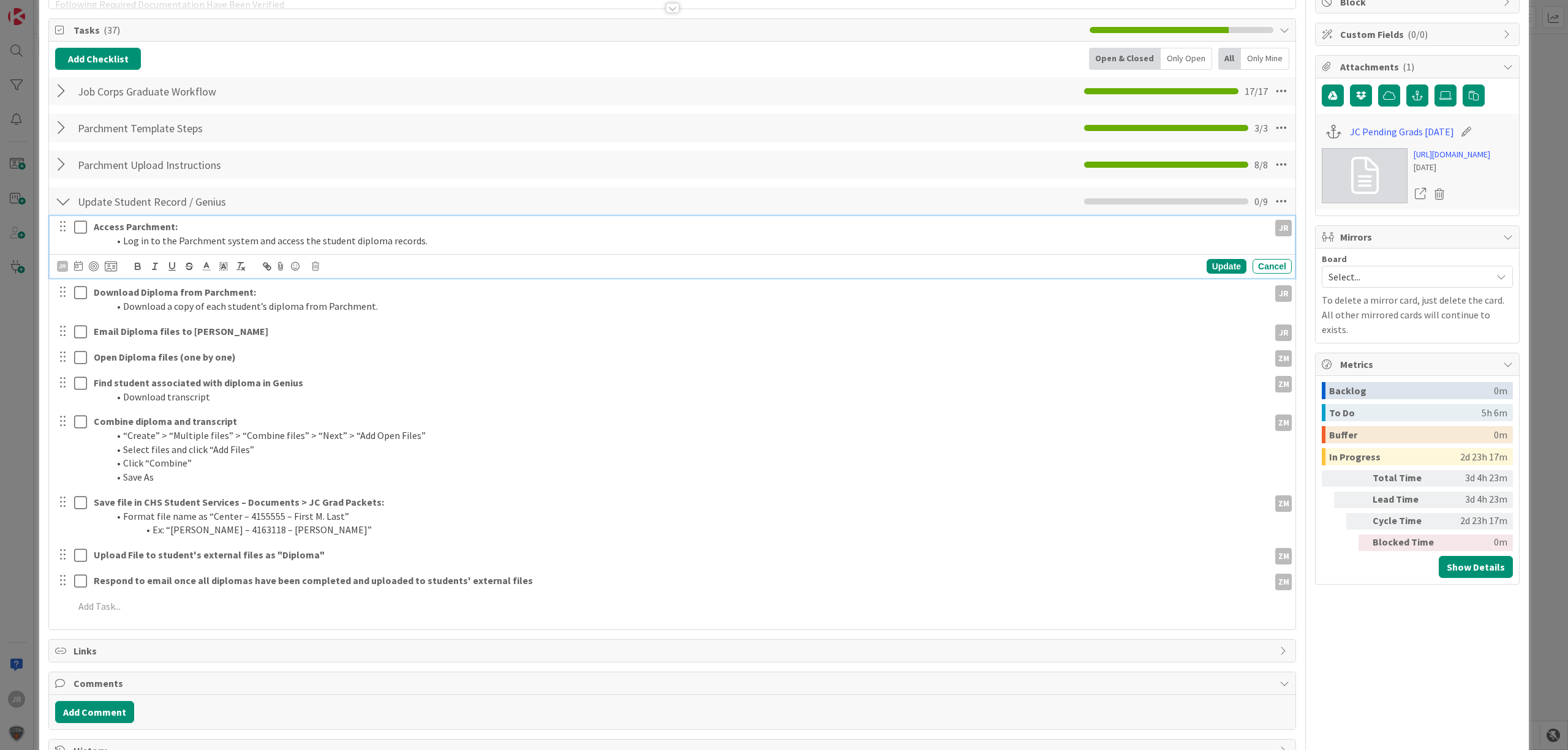
click at [84, 229] on icon at bounding box center [81, 227] width 13 height 15
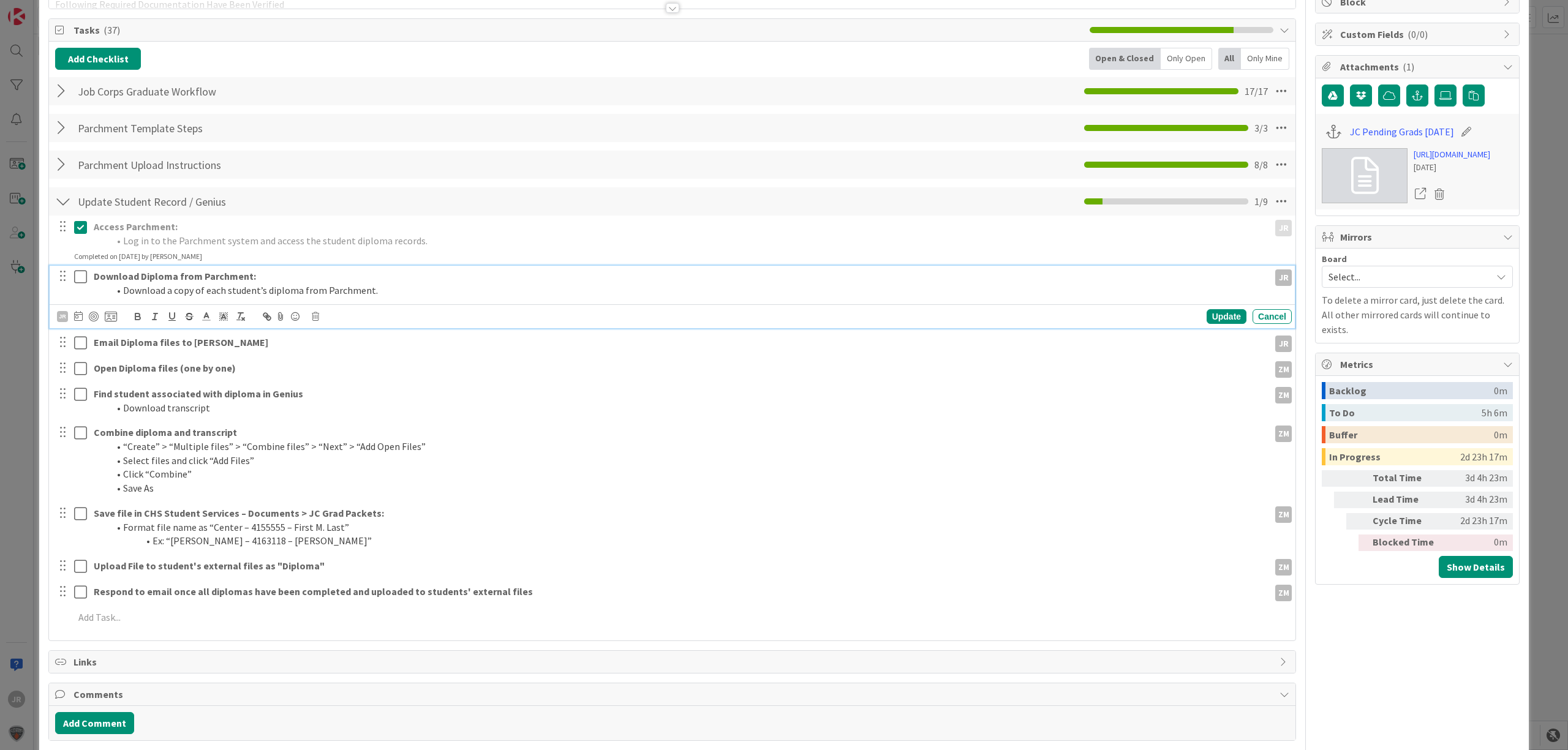
click at [84, 275] on icon at bounding box center [81, 276] width 13 height 15
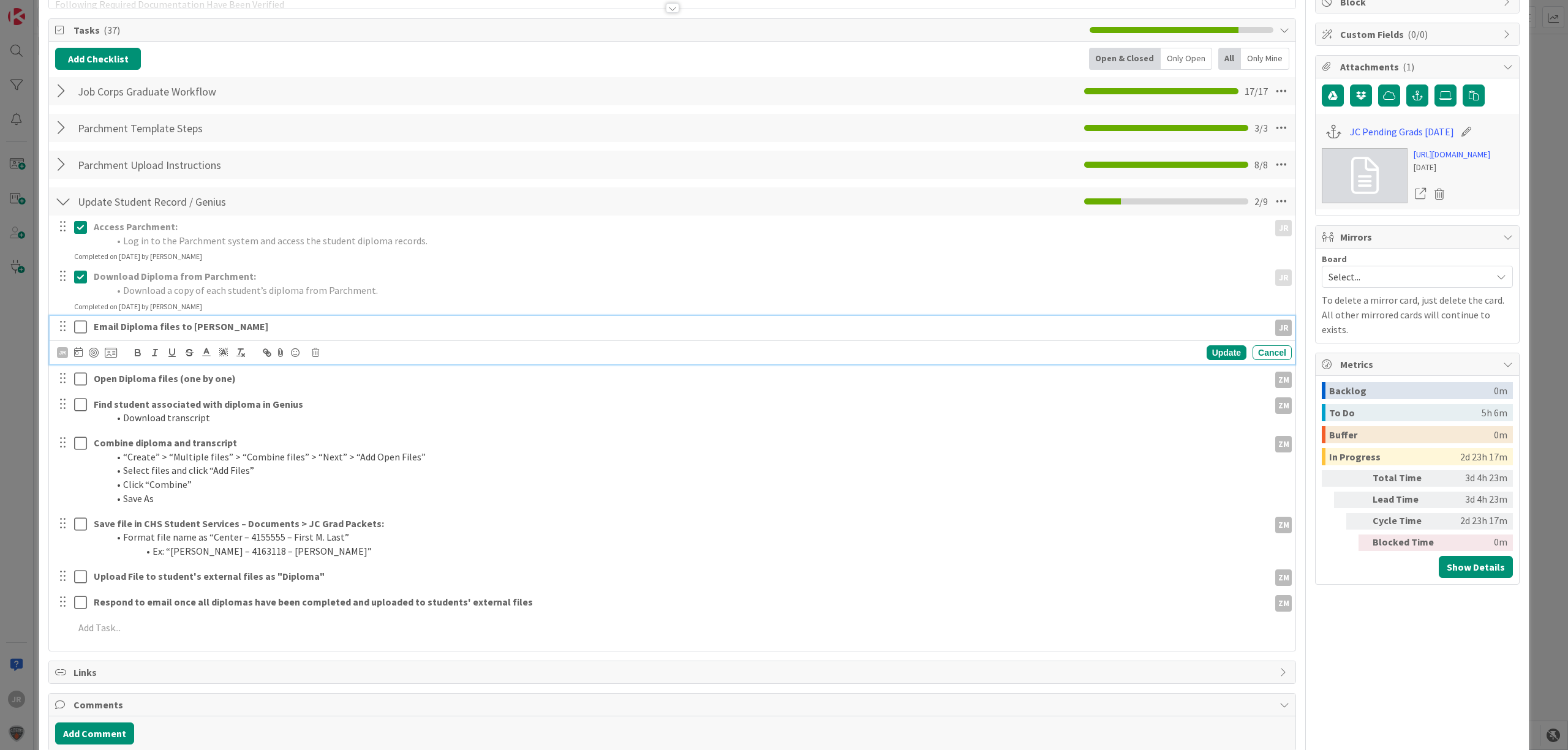
click at [78, 324] on icon at bounding box center [81, 327] width 13 height 15
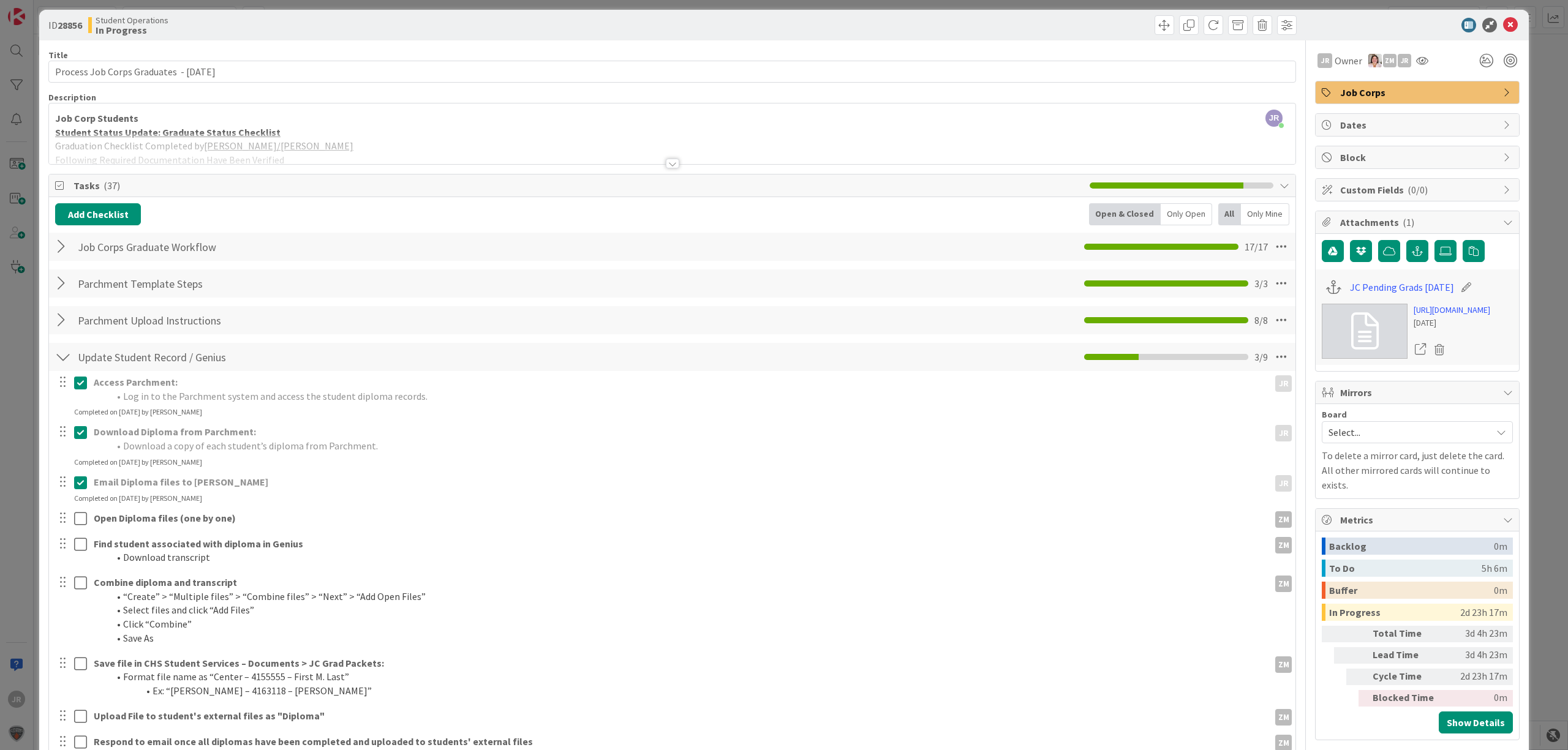
scroll to position [0, 0]
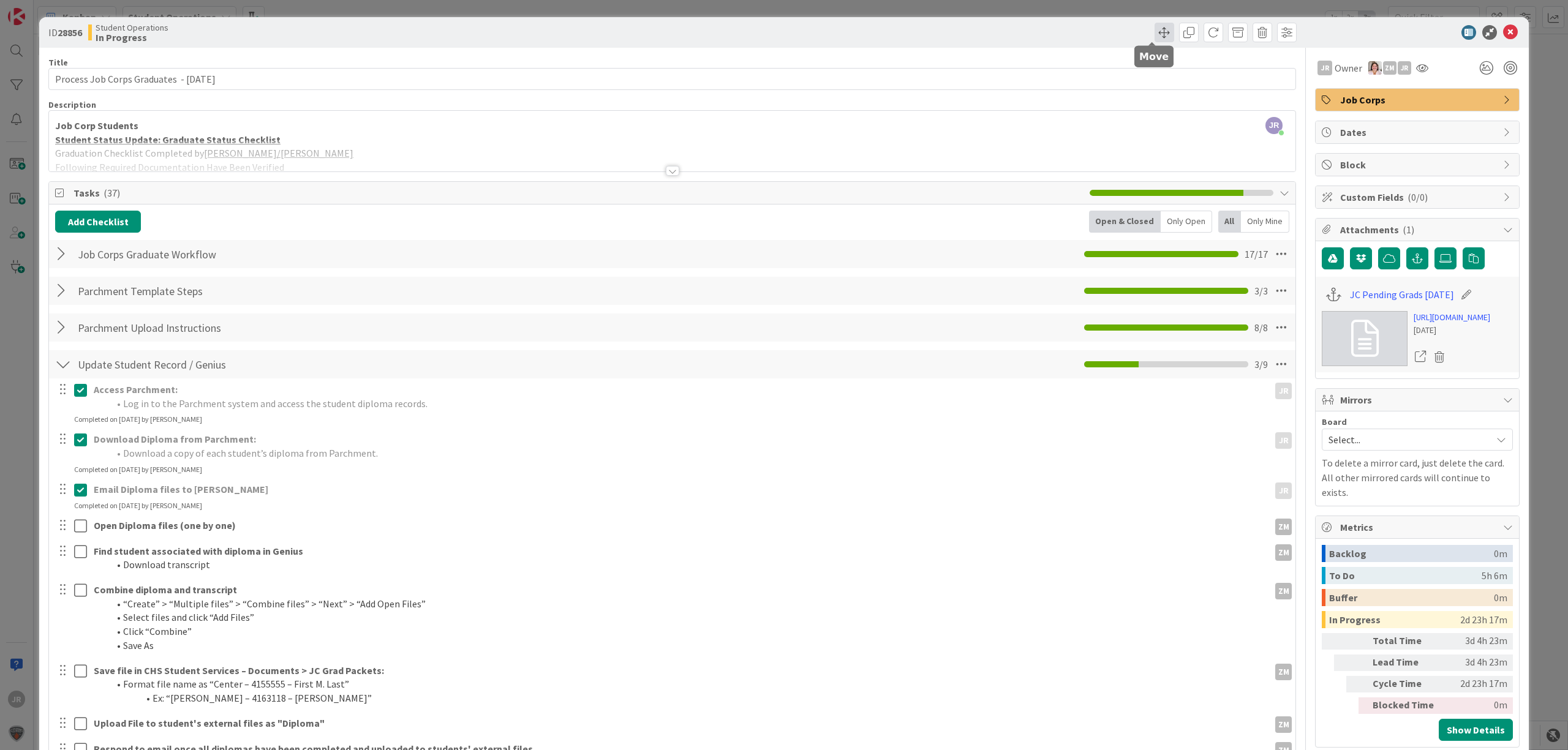
click at [1155, 23] on span at bounding box center [1164, 32] width 19 height 19
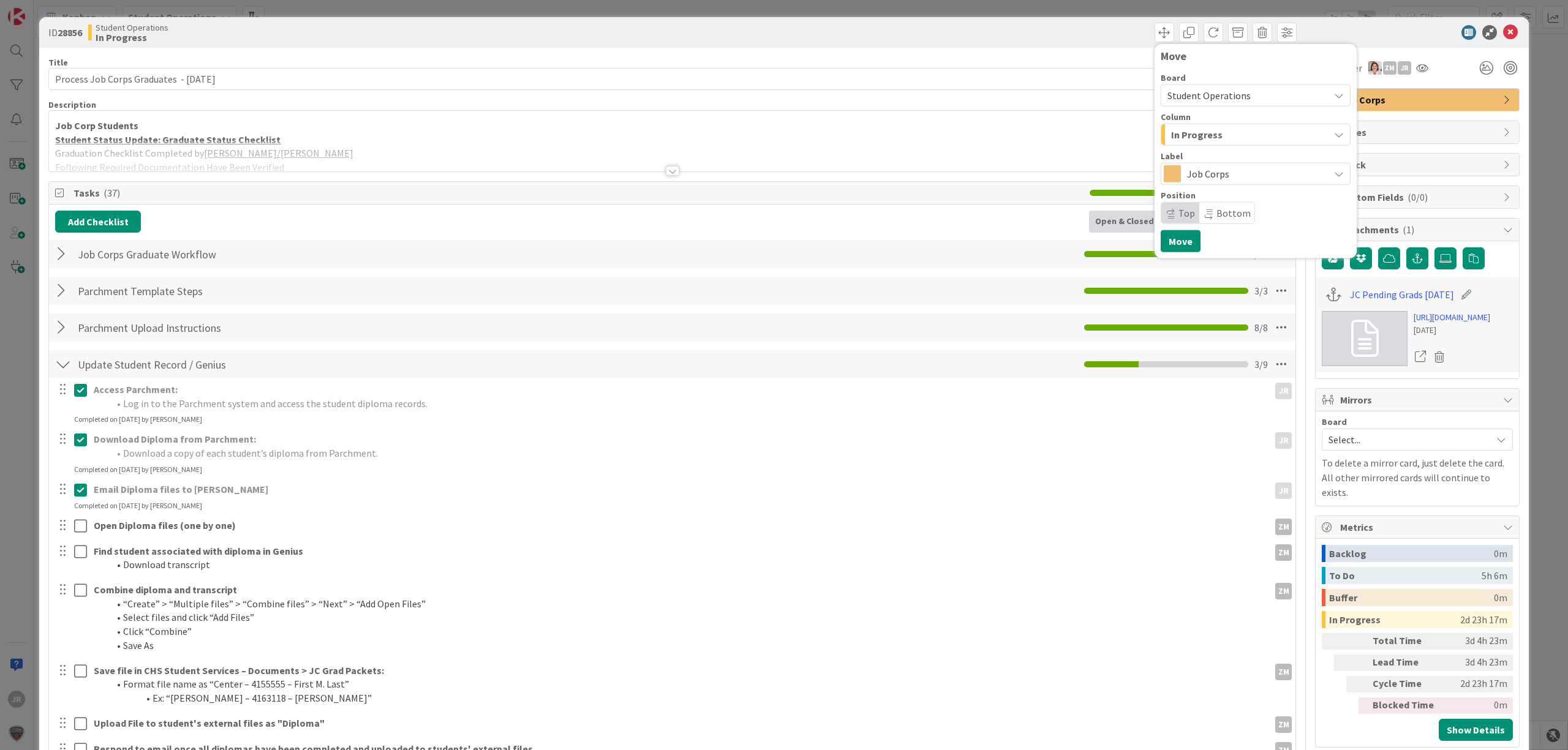
click at [1196, 120] on div "Column" at bounding box center [1255, 117] width 190 height 8
click at [1196, 130] on span "In Progress" at bounding box center [1197, 134] width 51 height 16
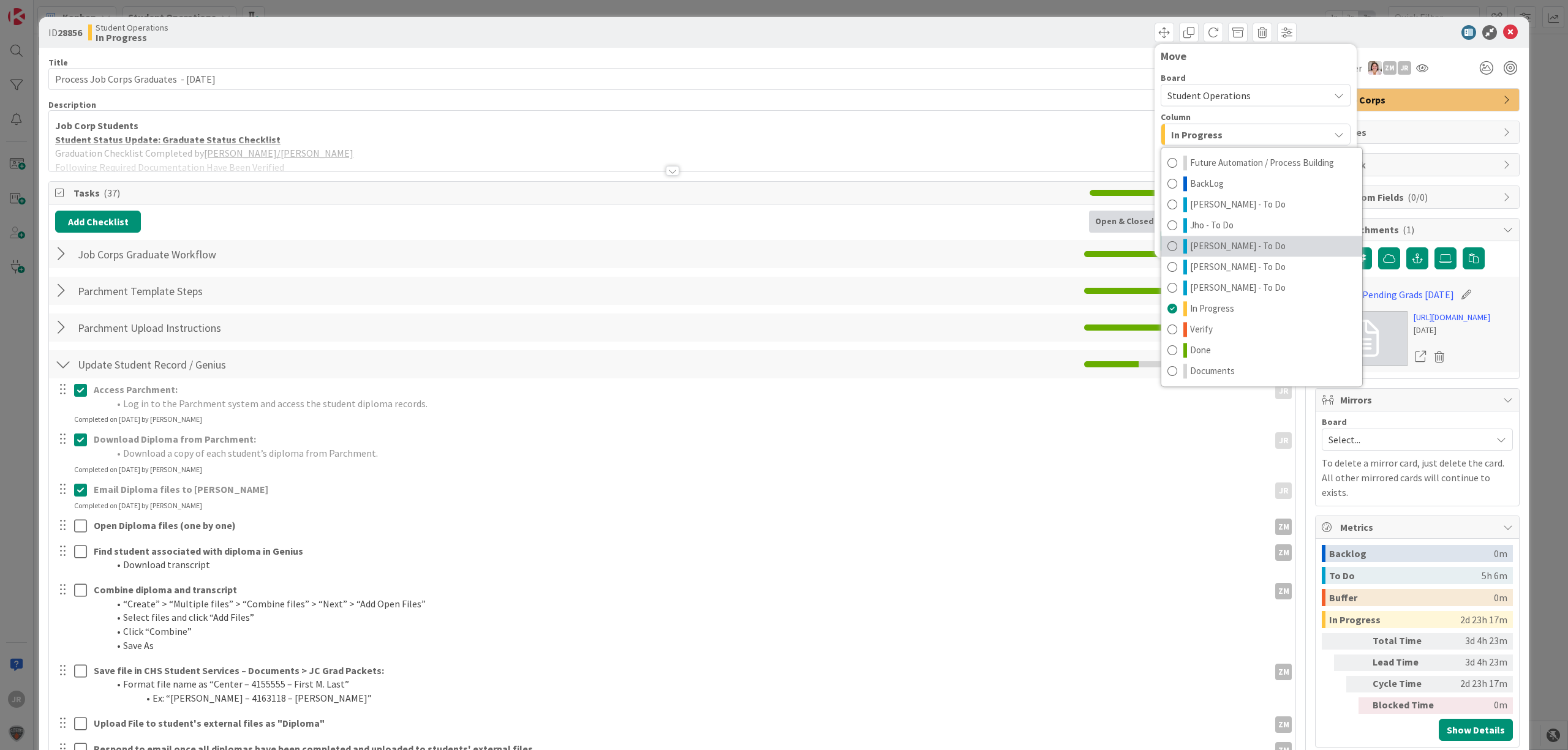
click at [1223, 249] on span "[PERSON_NAME] - To Do" at bounding box center [1237, 246] width 96 height 15
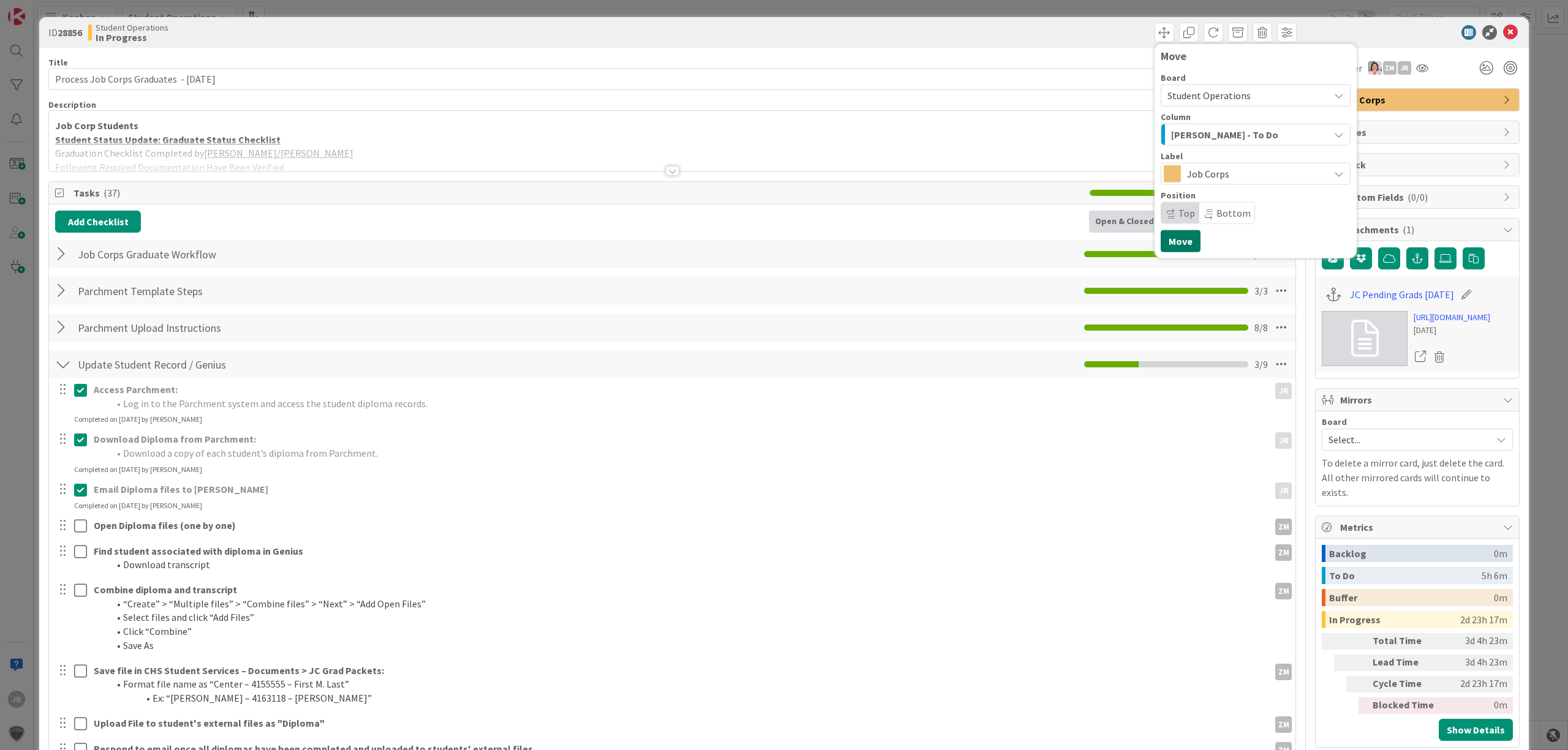
click at [1176, 240] on button "Move" at bounding box center [1179, 241] width 39 height 22
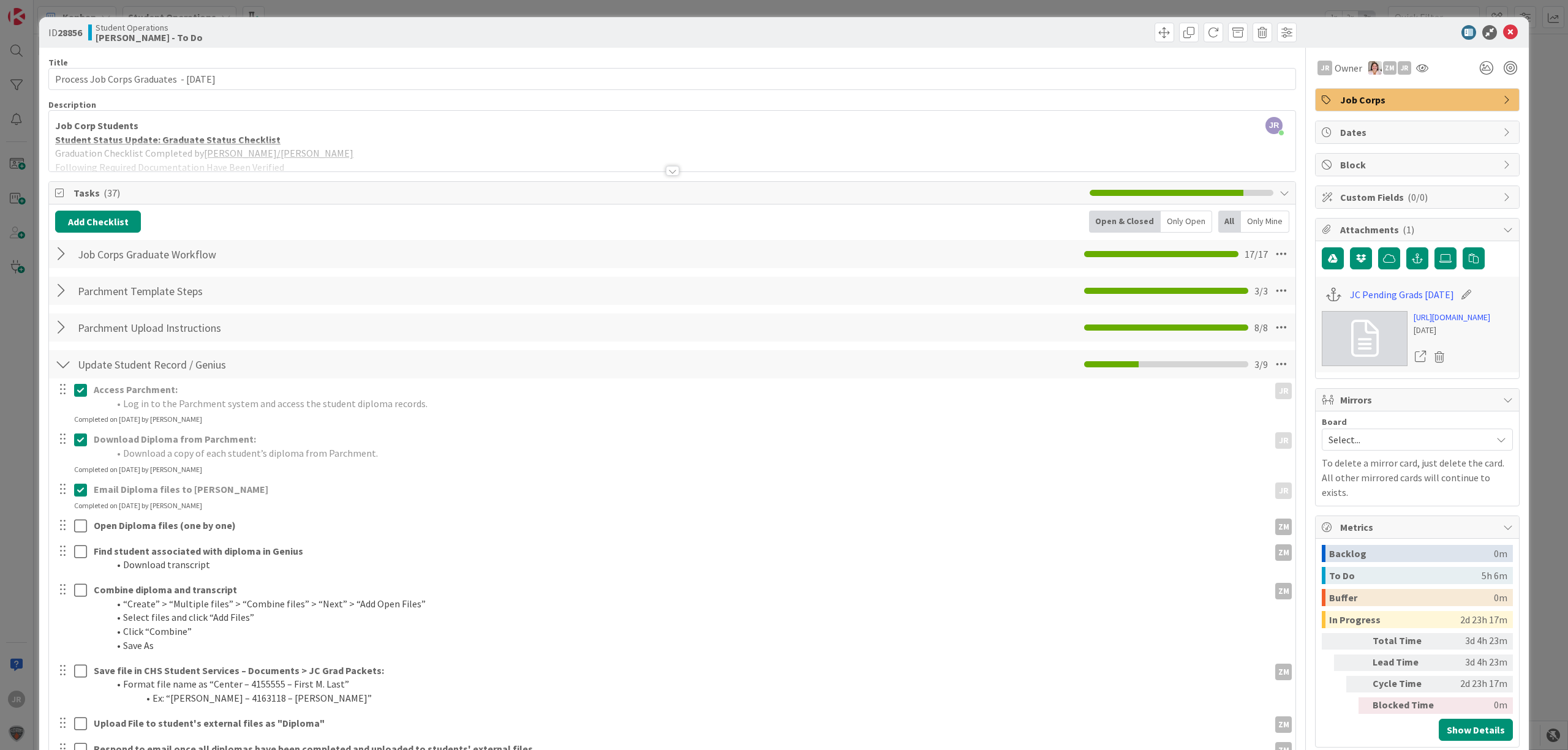
click at [990, 6] on div "ID 28856 Student Operations [PERSON_NAME] - To Do Move Move Title 41 / 128 Proc…" at bounding box center [784, 375] width 1568 height 750
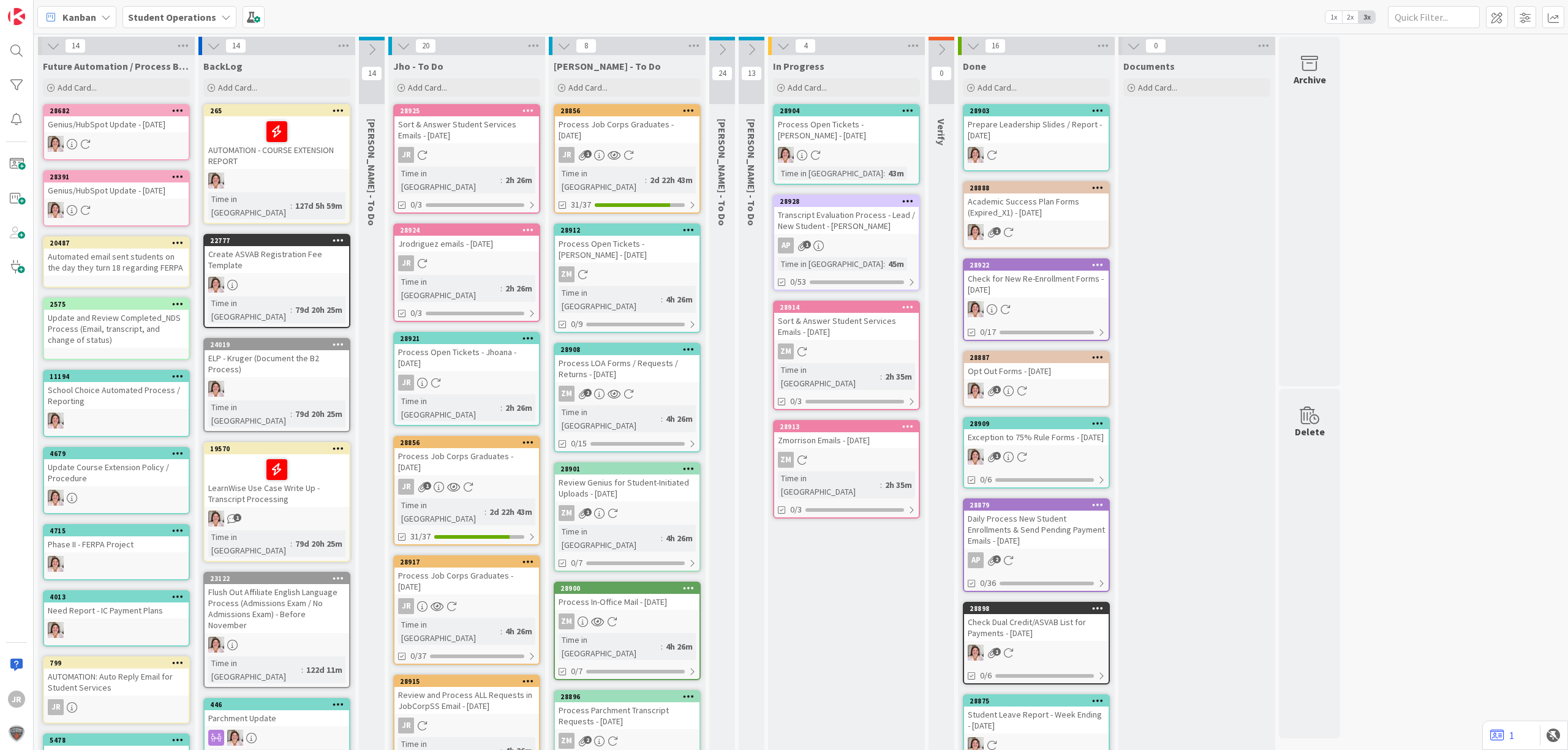
click at [562, 51] on icon at bounding box center [564, 46] width 14 height 14
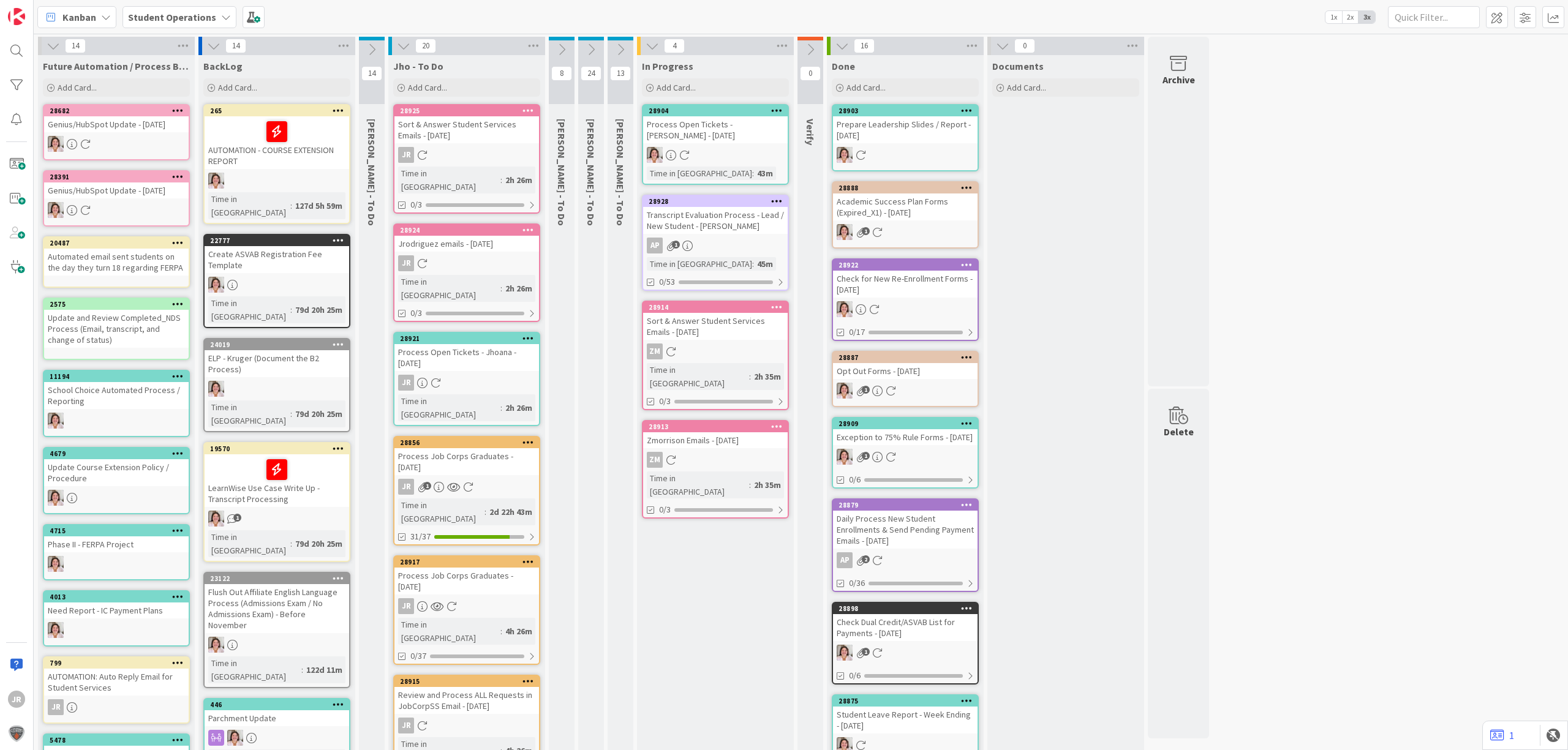
click at [565, 45] on icon at bounding box center [561, 50] width 14 height 14
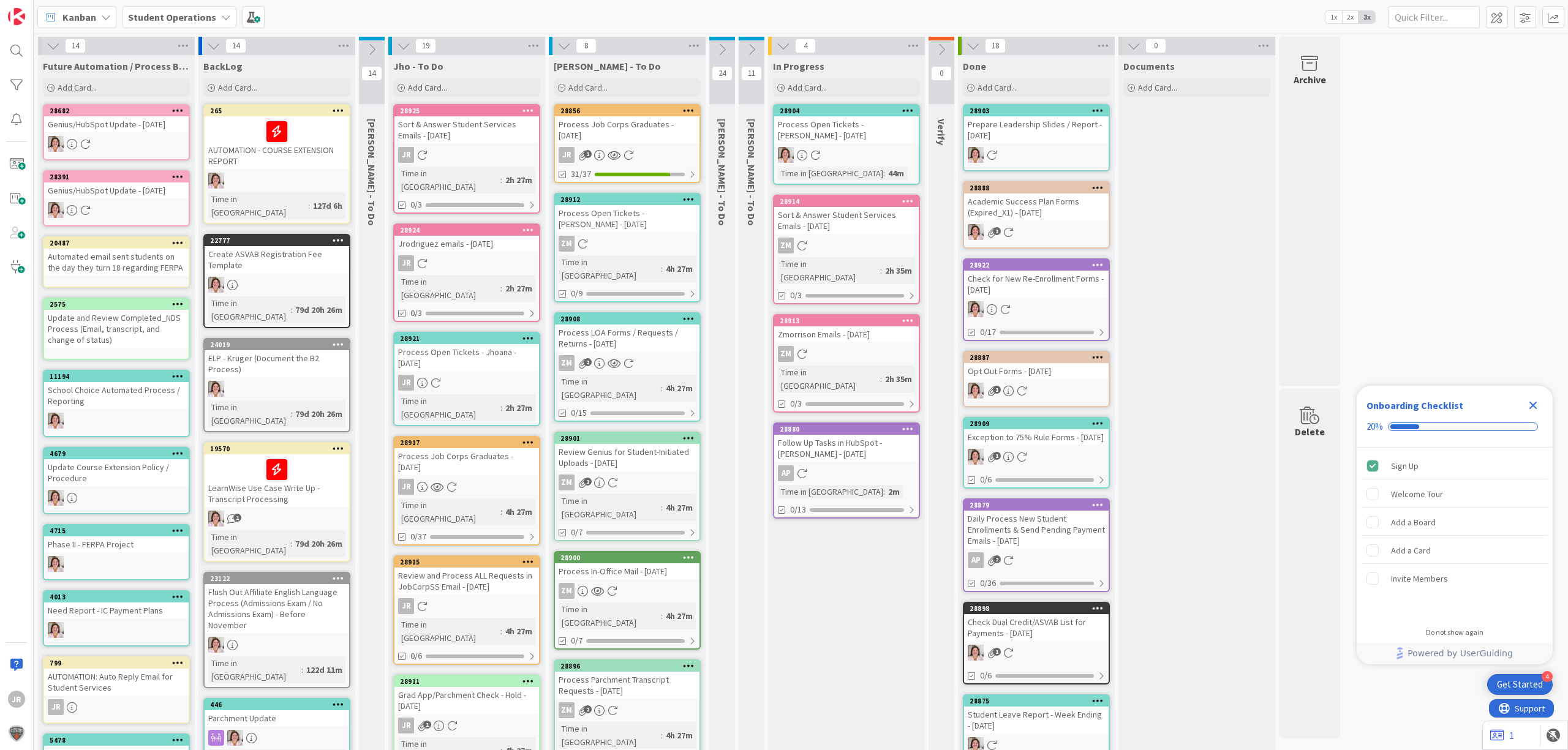
click at [1537, 400] on icon "Close Checklist" at bounding box center [1533, 405] width 15 height 15
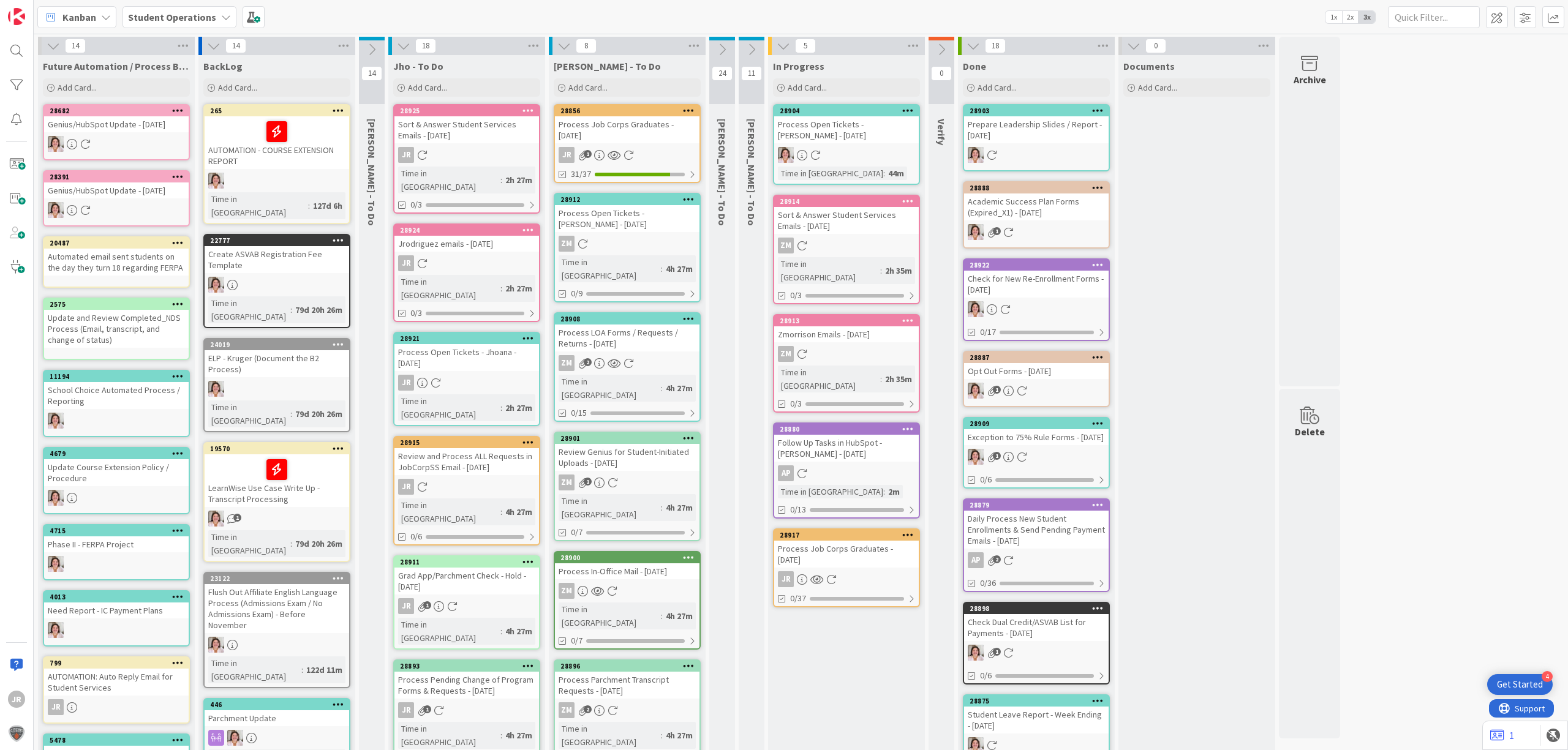
click at [559, 45] on icon at bounding box center [564, 46] width 14 height 14
